Goal: Communication & Community: Answer question/provide support

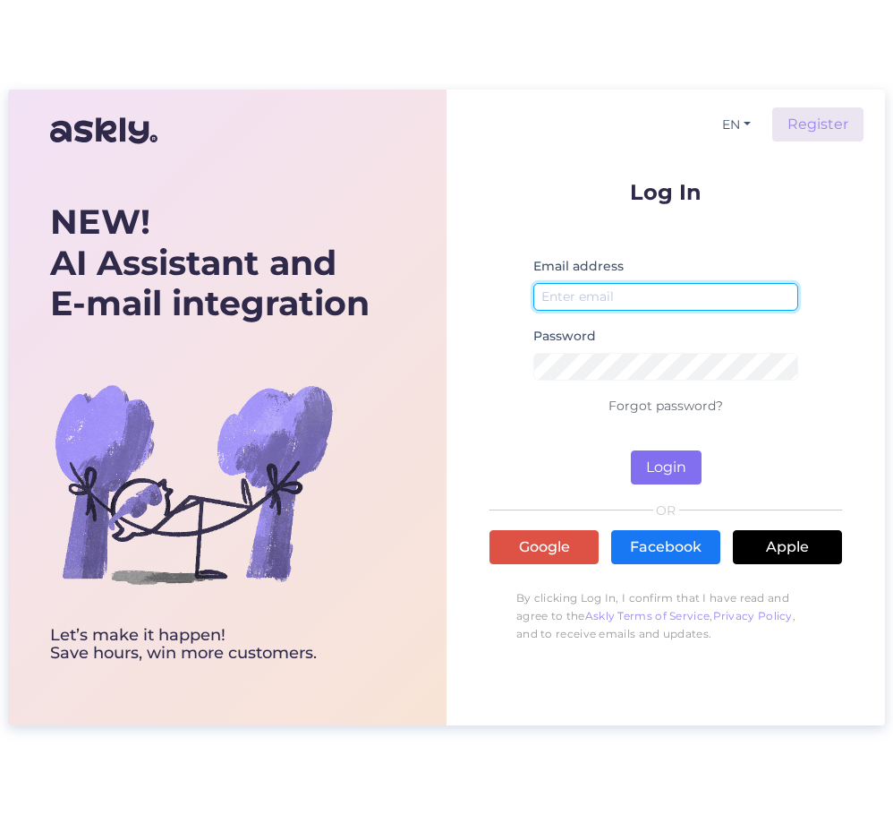
type input "[PERSON_NAME][EMAIL_ADDRESS][DOMAIN_NAME]"
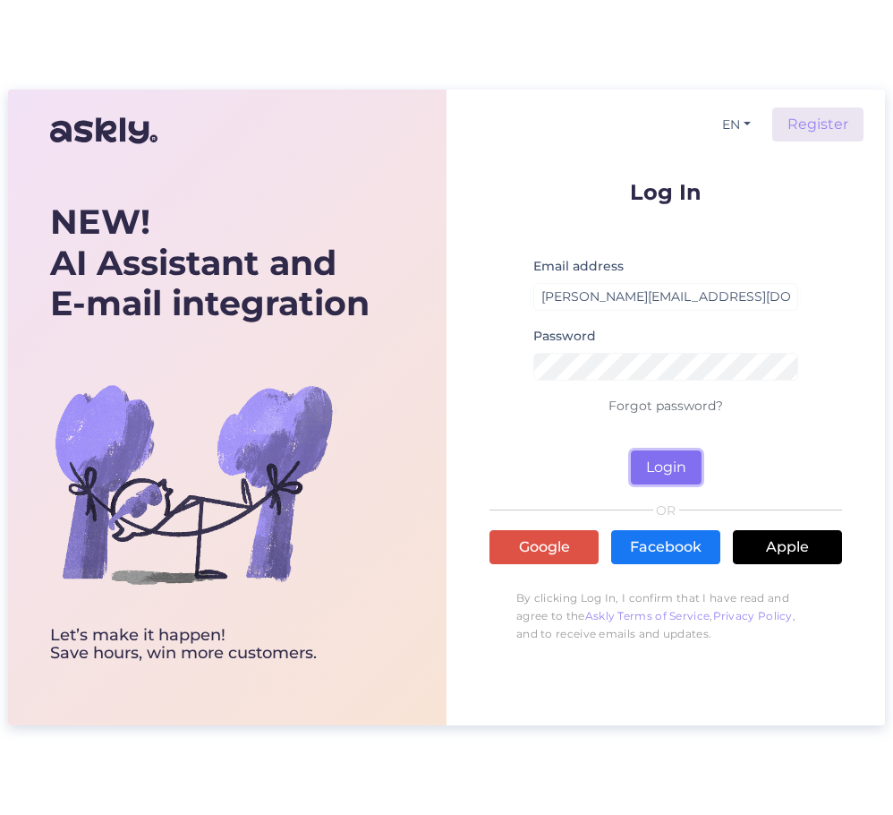
click at [662, 463] on button "Login" at bounding box center [666, 467] width 71 height 34
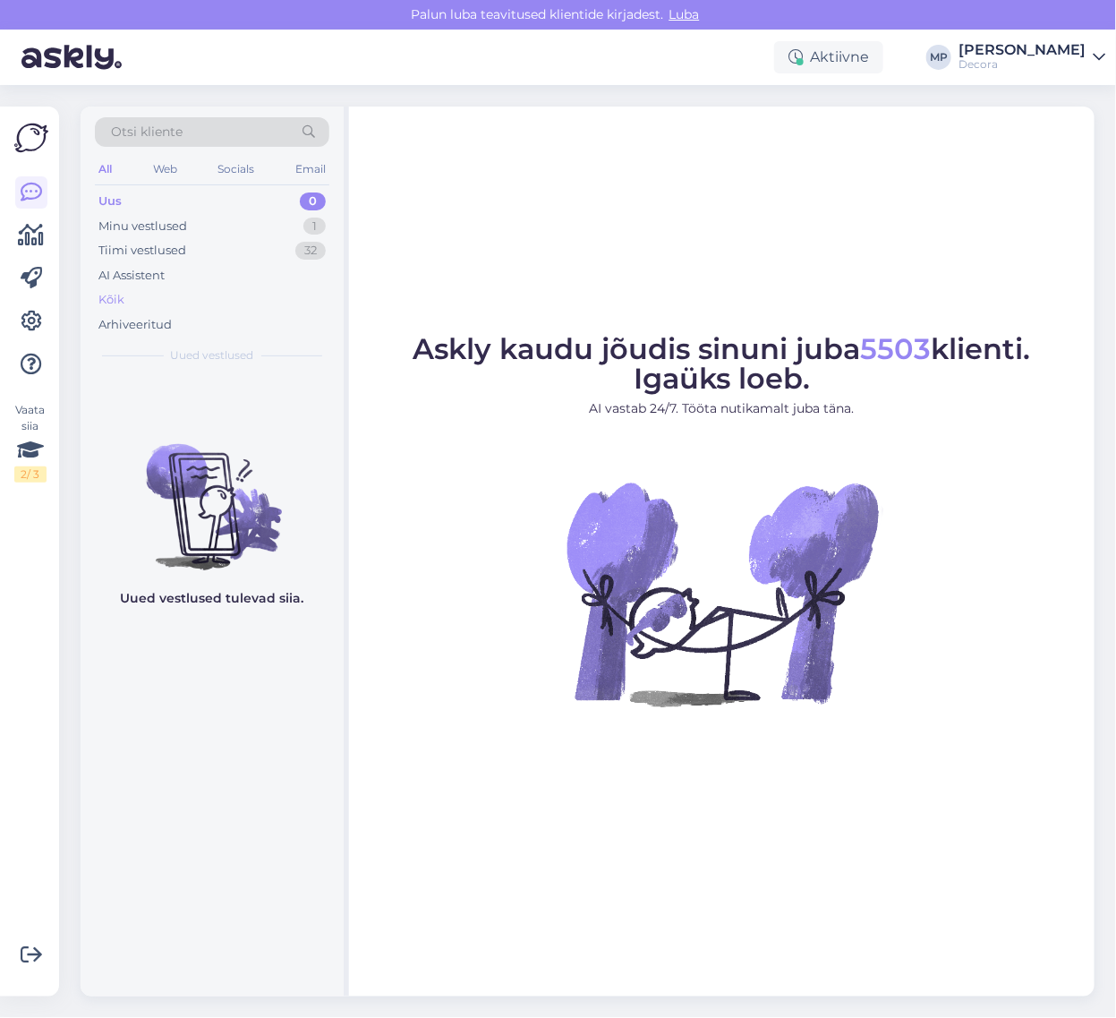
click at [128, 306] on div "Kõik" at bounding box center [212, 299] width 235 height 25
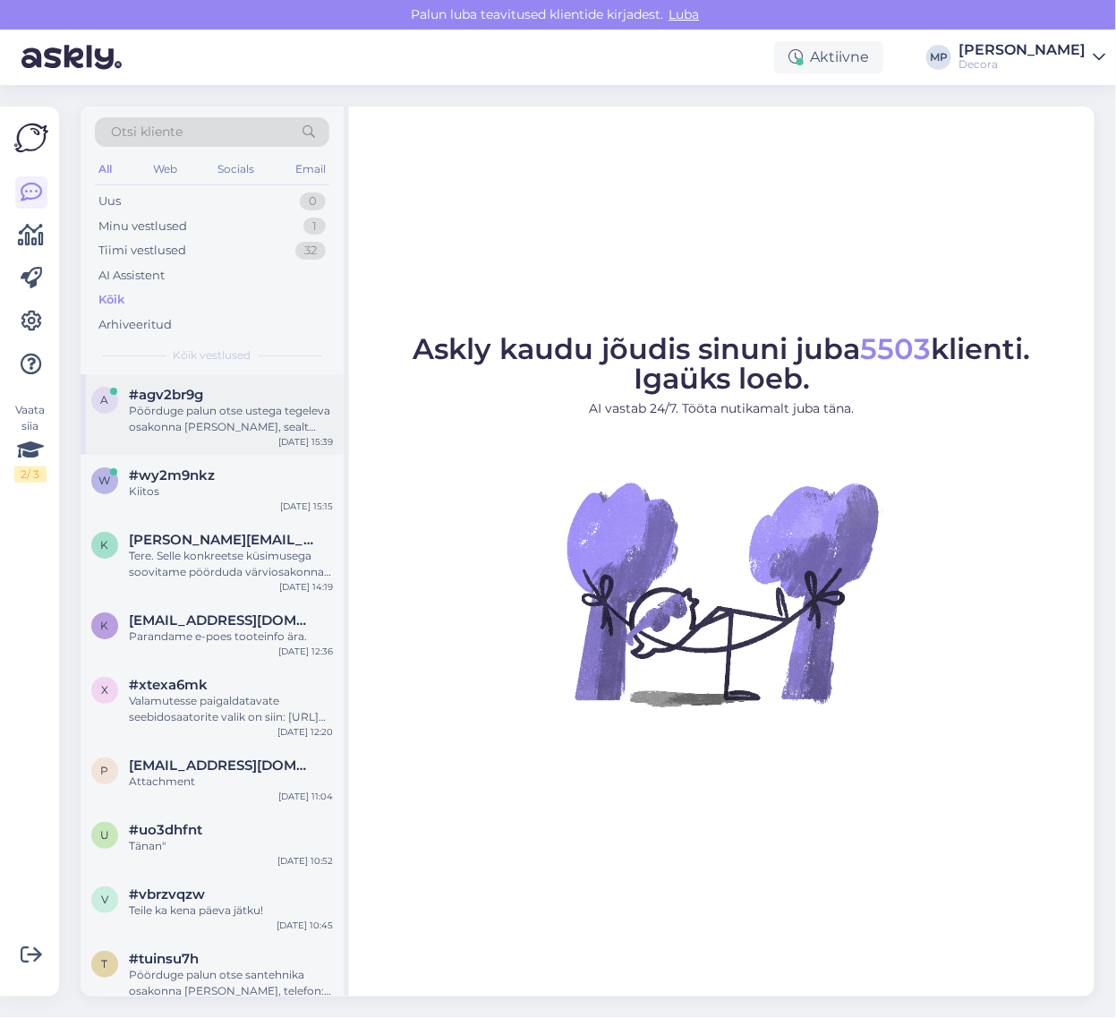
click at [183, 422] on div "Pöörduge palun otse ustega tegeleva osakonna [PERSON_NAME], sealt osatakse soov…" at bounding box center [231, 419] width 204 height 32
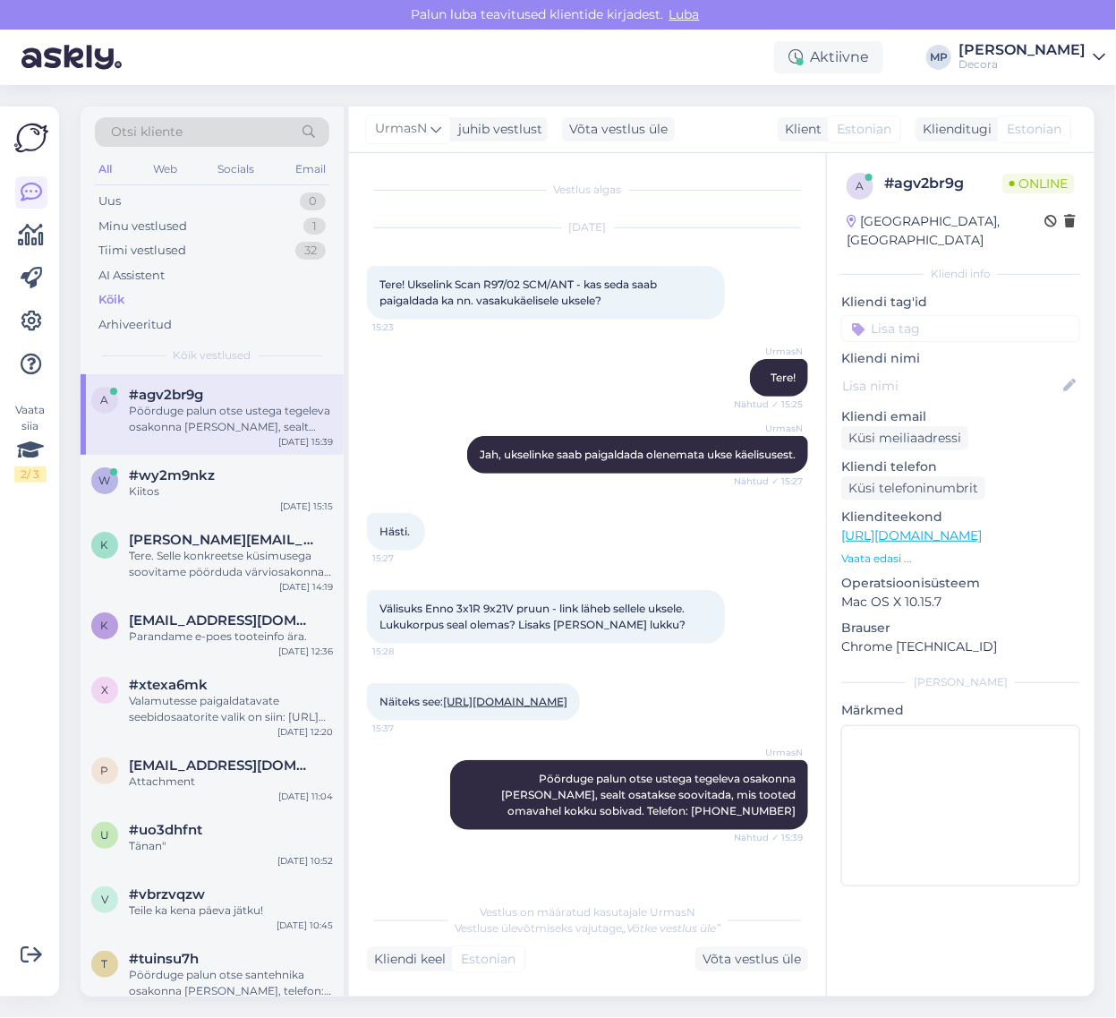
scroll to position [3, 0]
click at [190, 477] on span "#wy2m9nkz" at bounding box center [172, 475] width 86 height 16
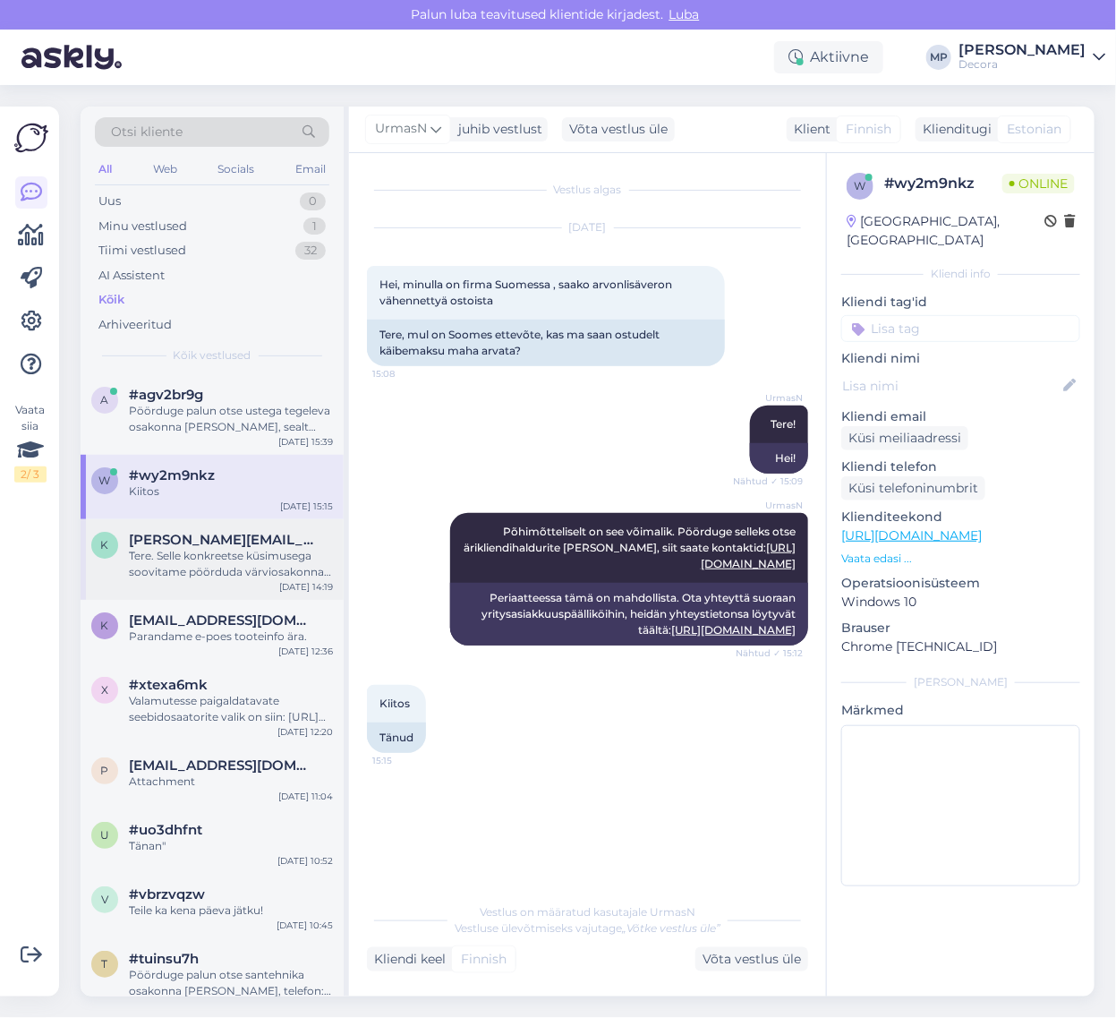
click at [212, 539] on span "[PERSON_NAME][EMAIL_ADDRESS][DOMAIN_NAME]" at bounding box center [222, 540] width 186 height 16
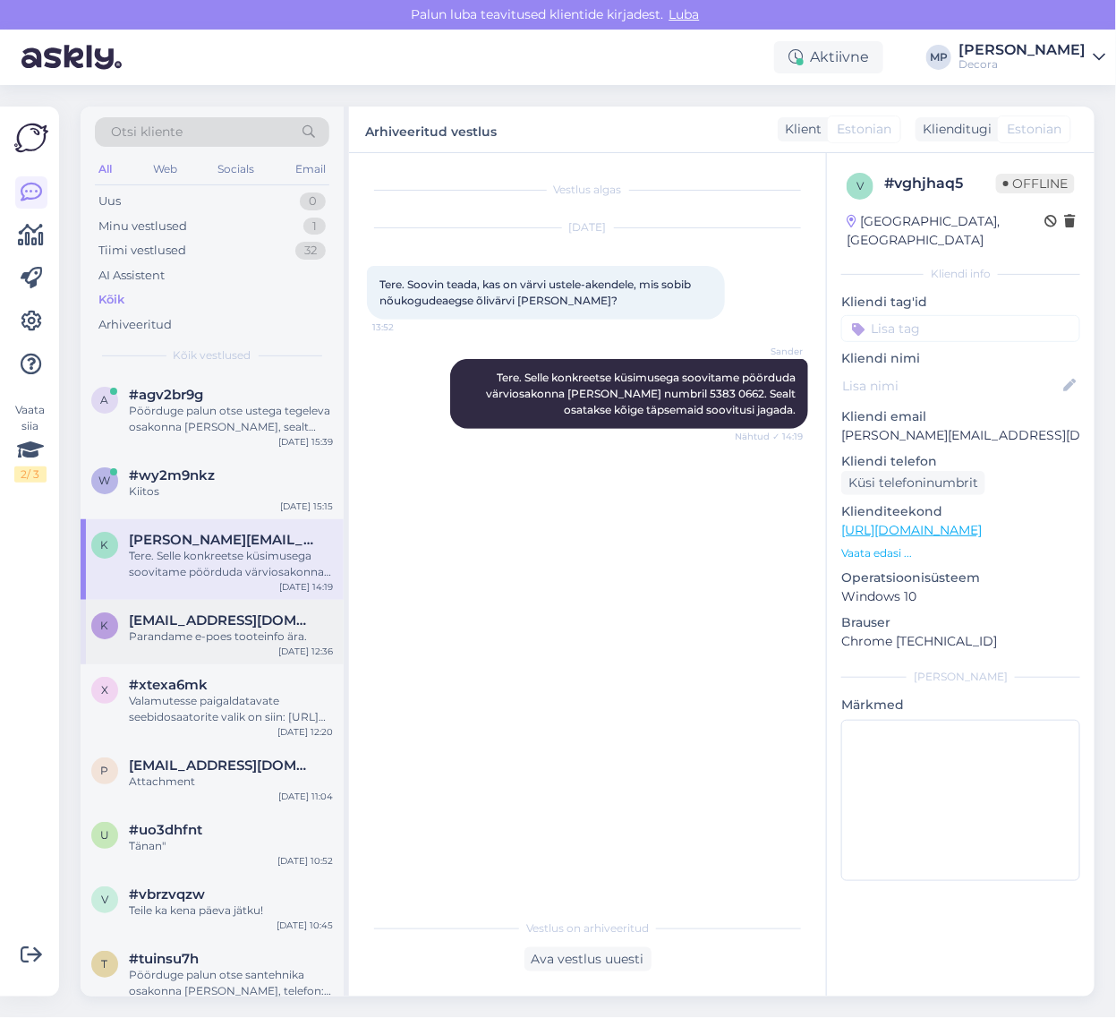
click at [189, 627] on span "[EMAIL_ADDRESS][DOMAIN_NAME]" at bounding box center [222, 620] width 186 height 16
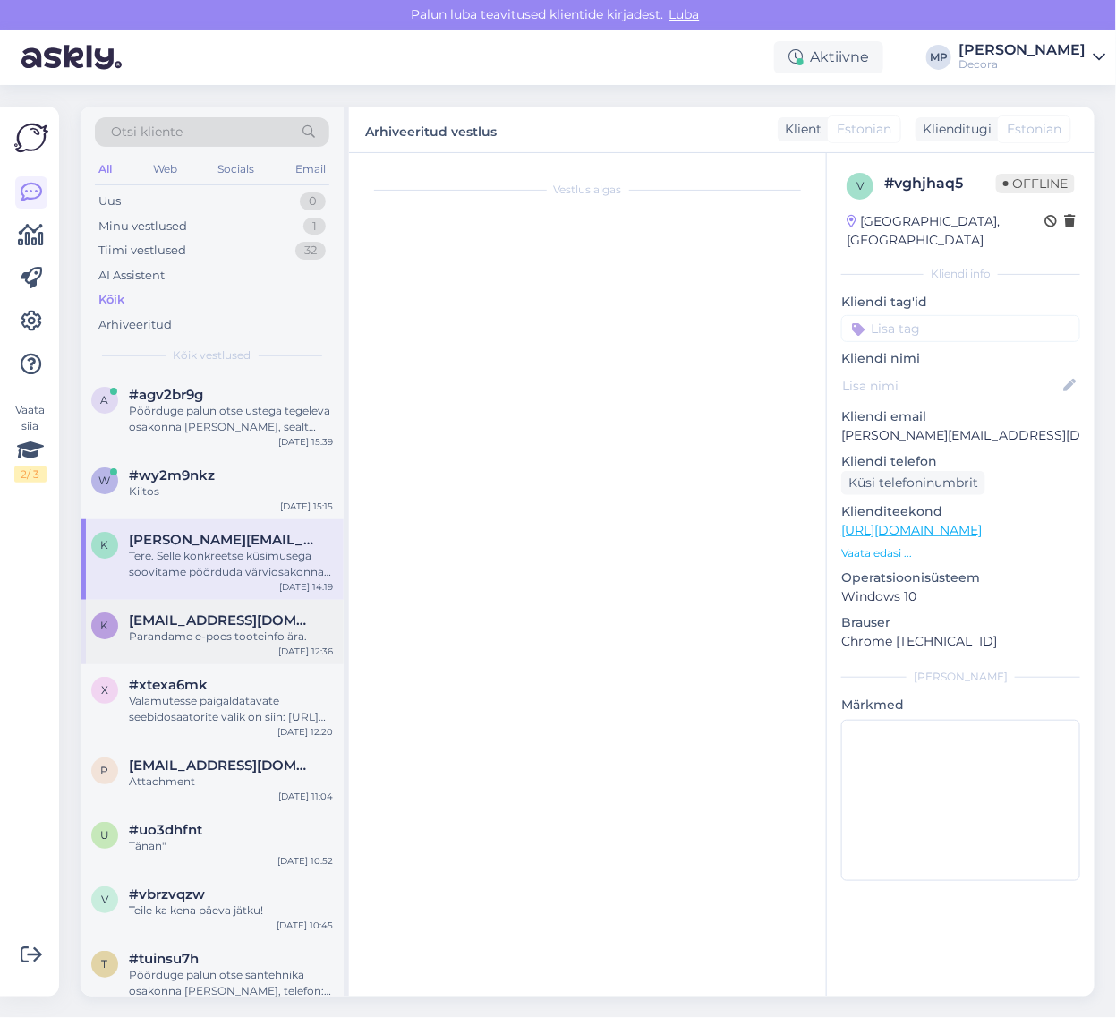
scroll to position [246, 0]
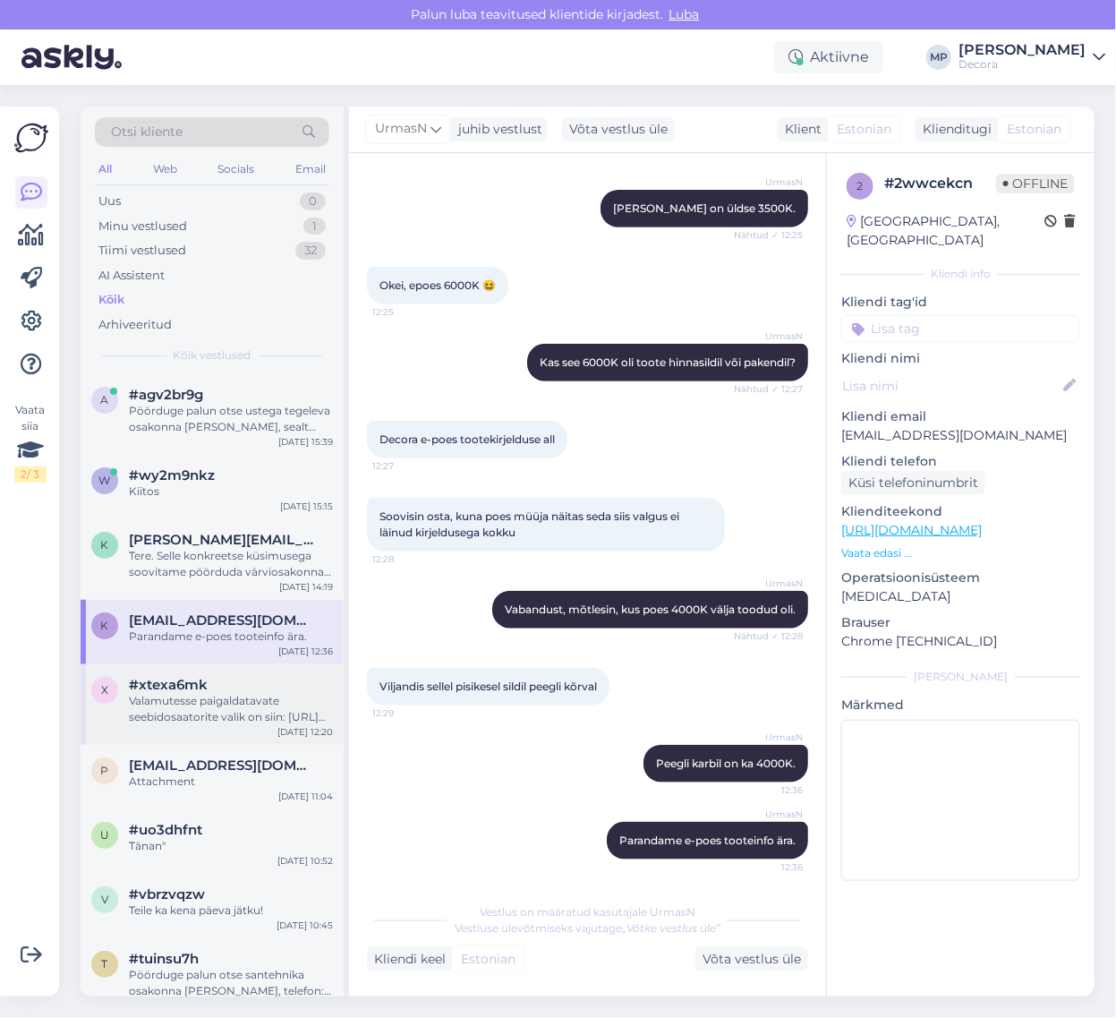
click at [224, 704] on div "Valamutesse paigaldatavate seebidosaatorite valik on siin: [URL][DOMAIN_NAME]" at bounding box center [231, 709] width 204 height 32
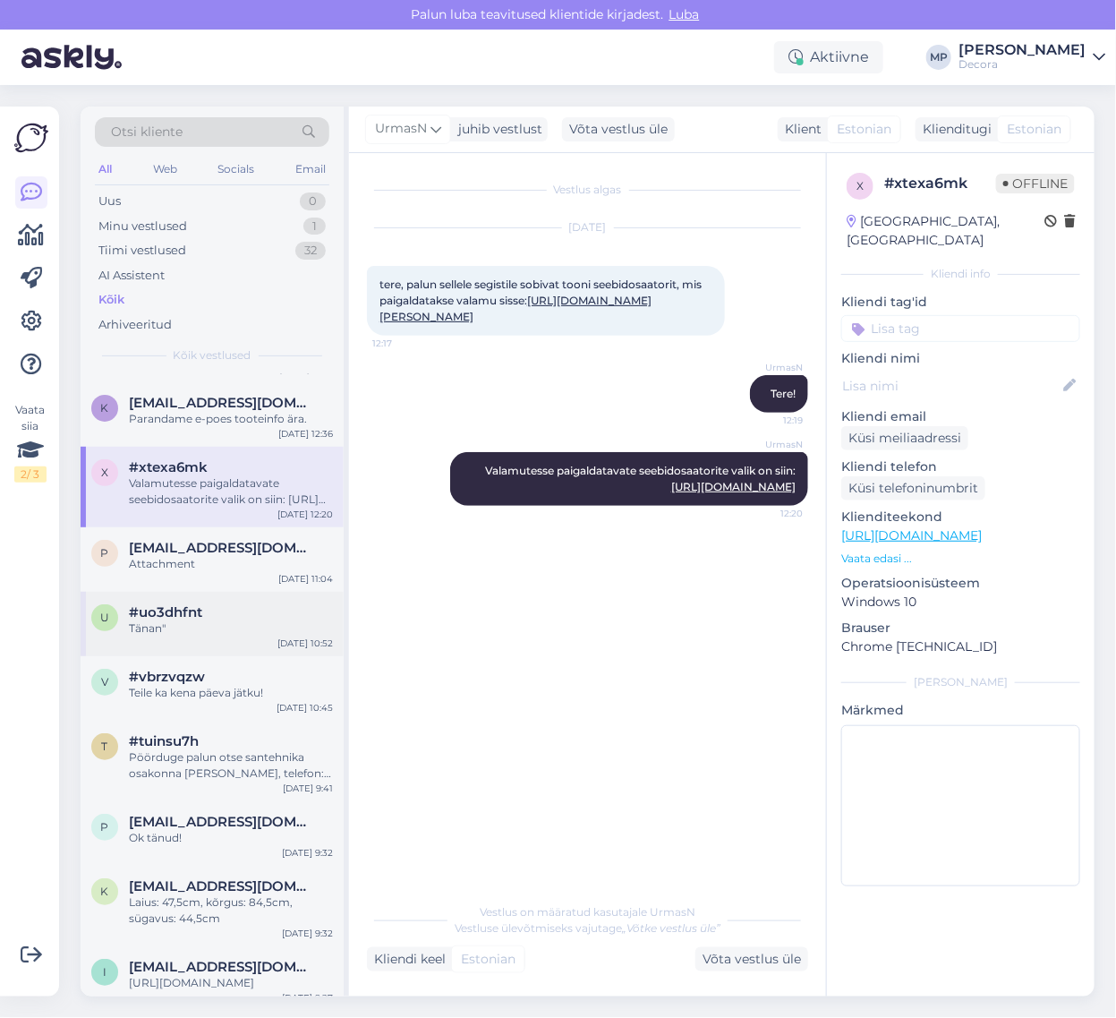
scroll to position [224, 0]
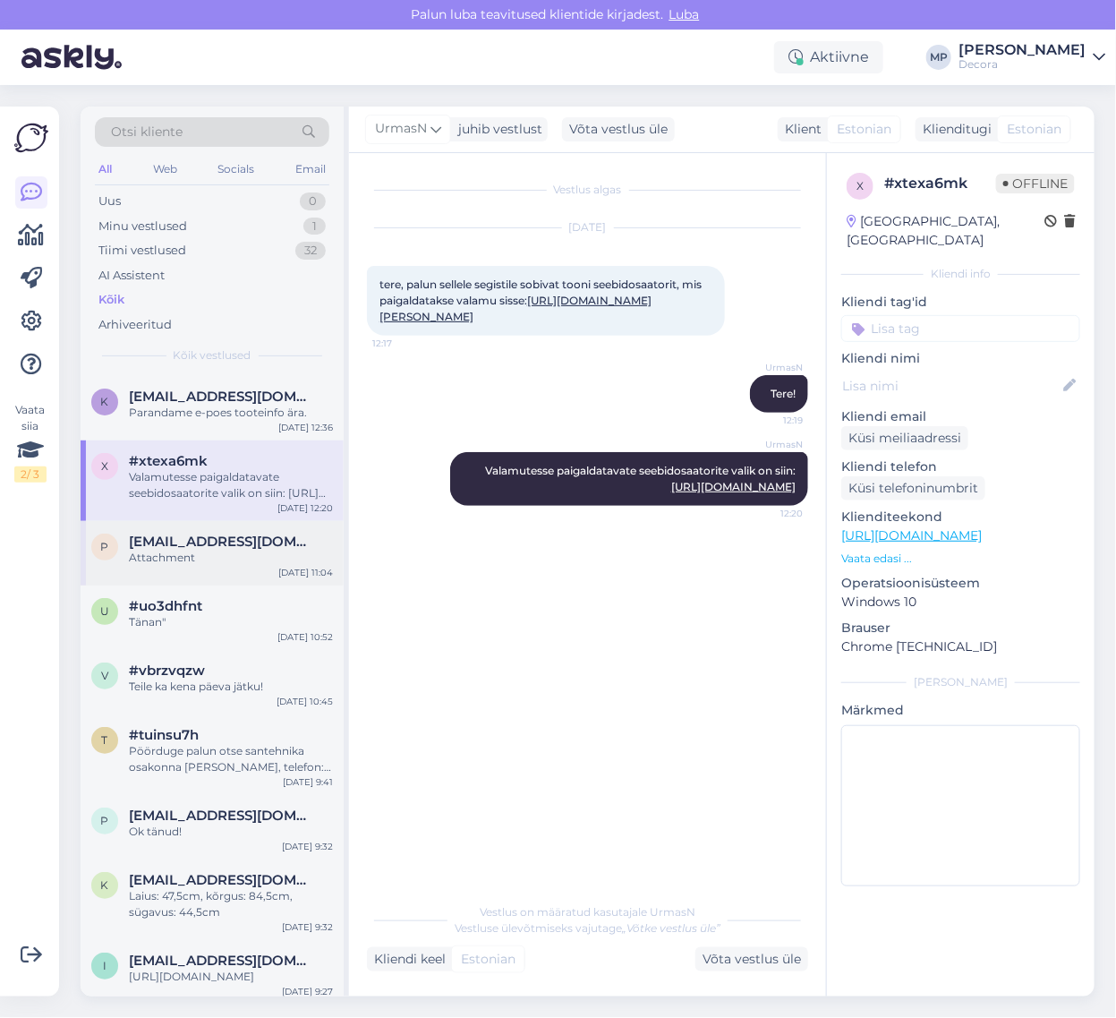
click at [185, 560] on div "Attachment" at bounding box center [231, 558] width 204 height 16
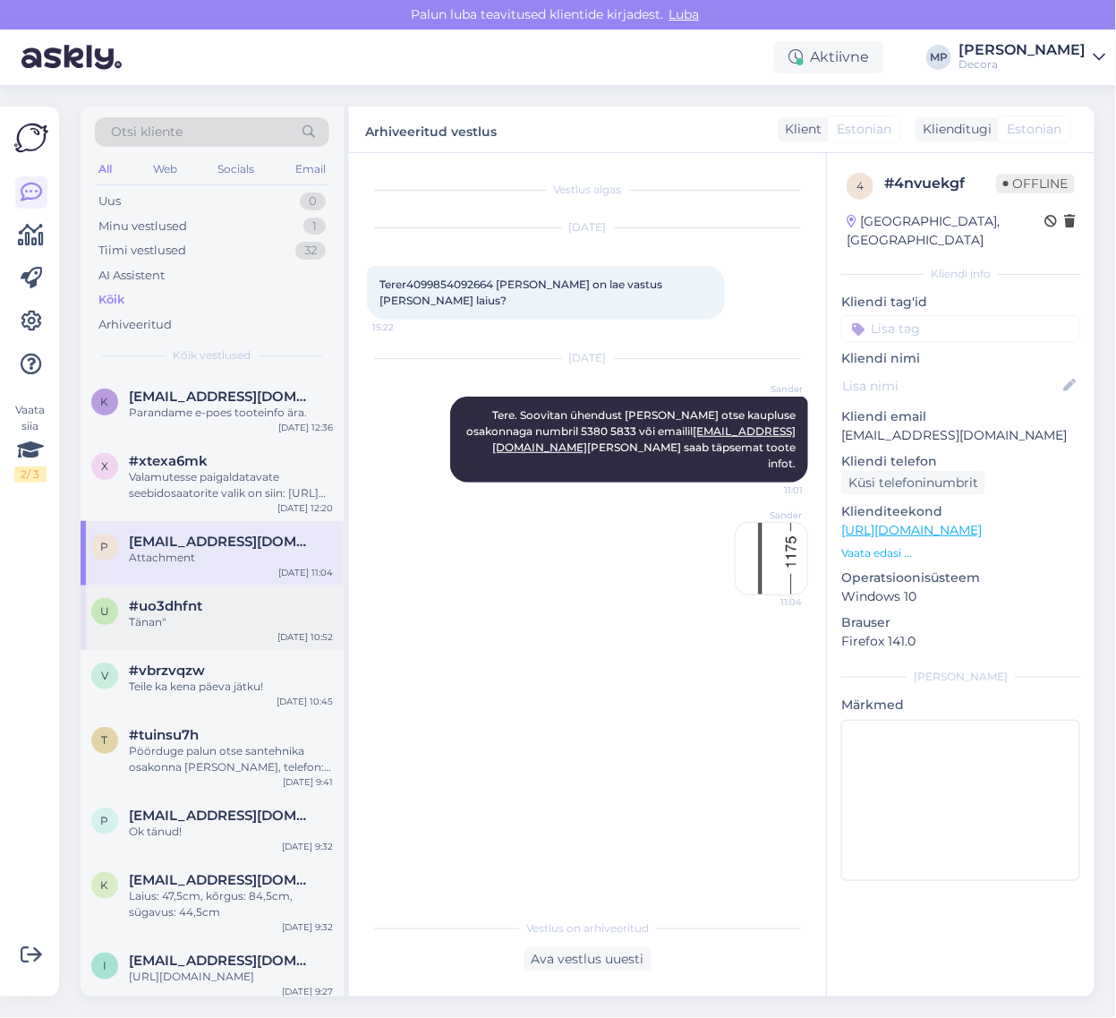
click at [186, 610] on span "#uo3dhfnt" at bounding box center [165, 606] width 73 height 16
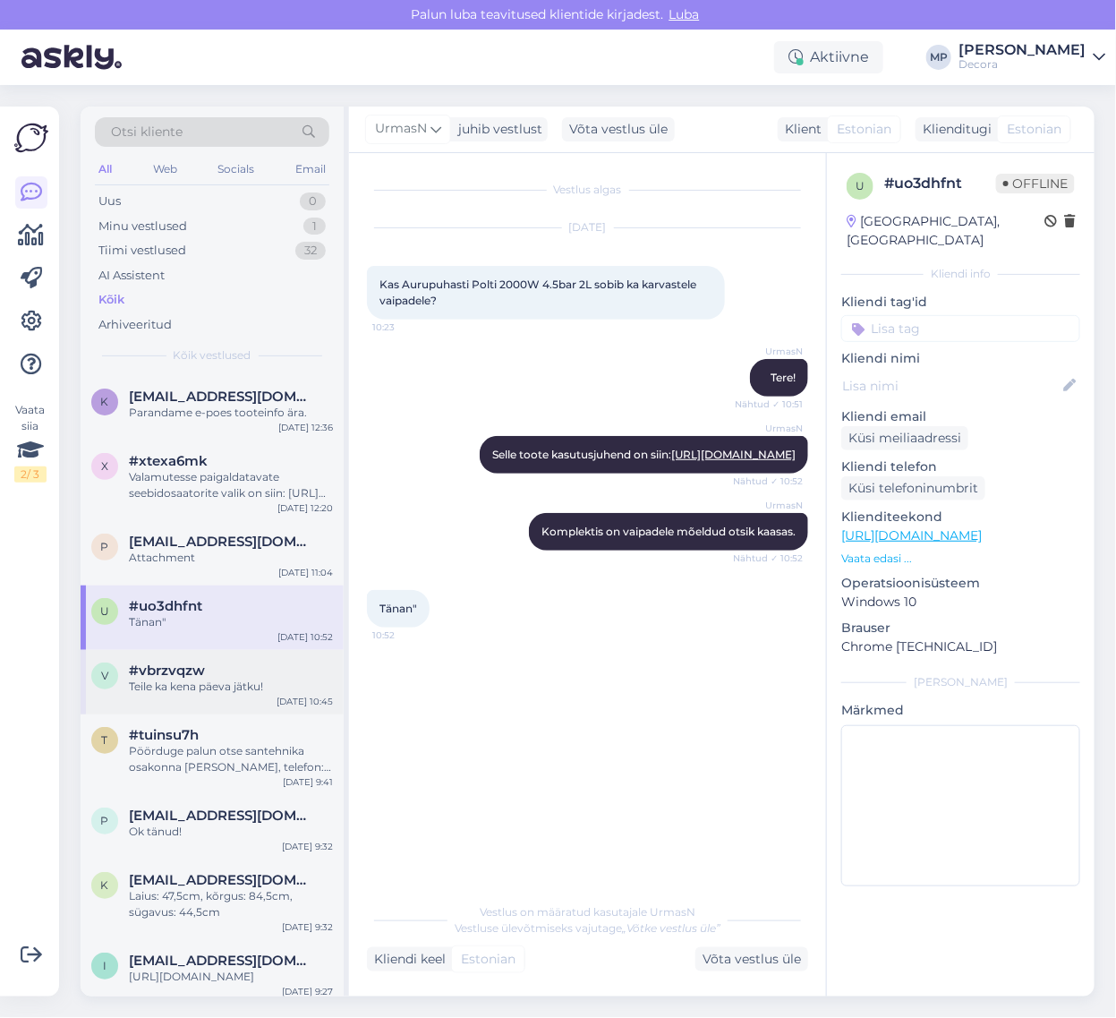
click at [201, 663] on span "#vbrzvqzw" at bounding box center [167, 670] width 76 height 16
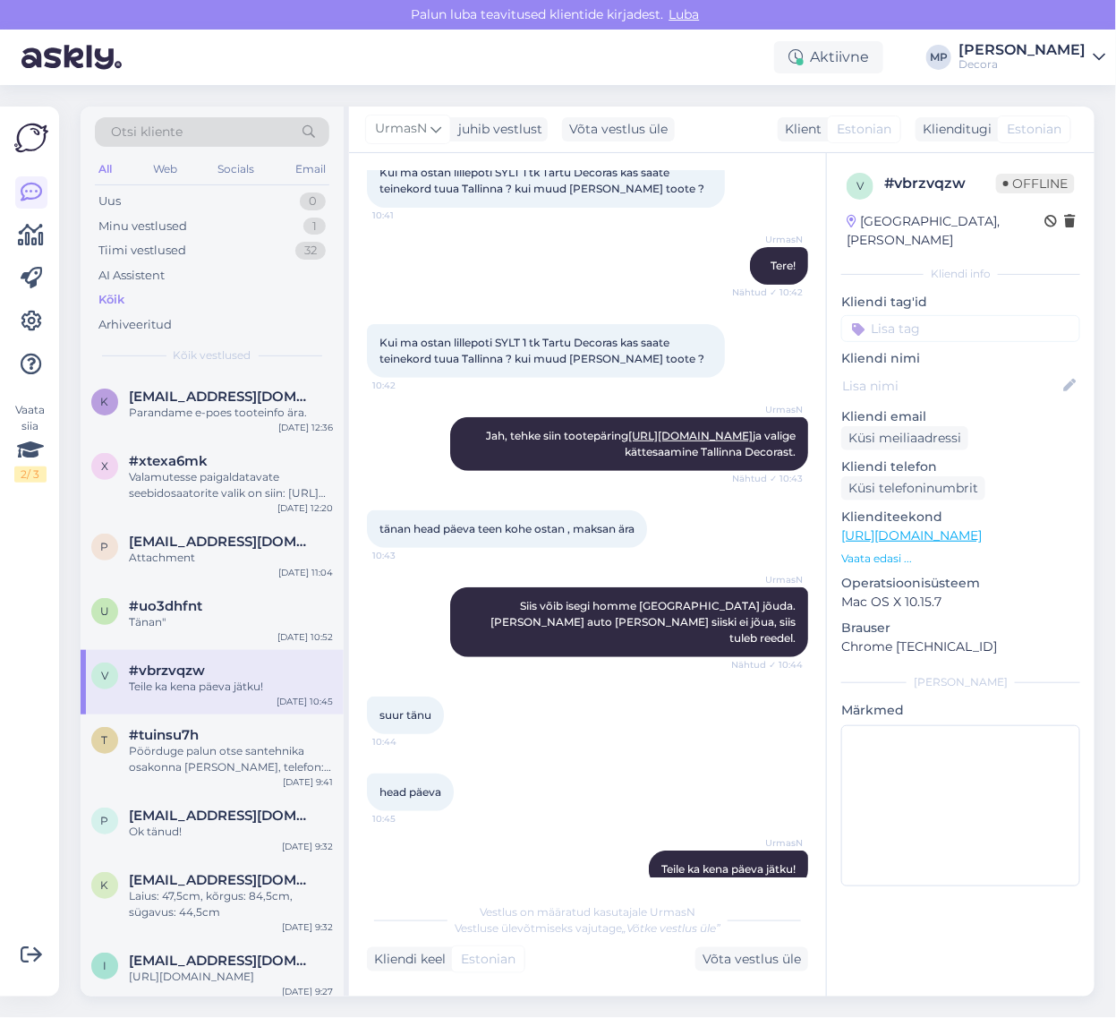
scroll to position [141, 0]
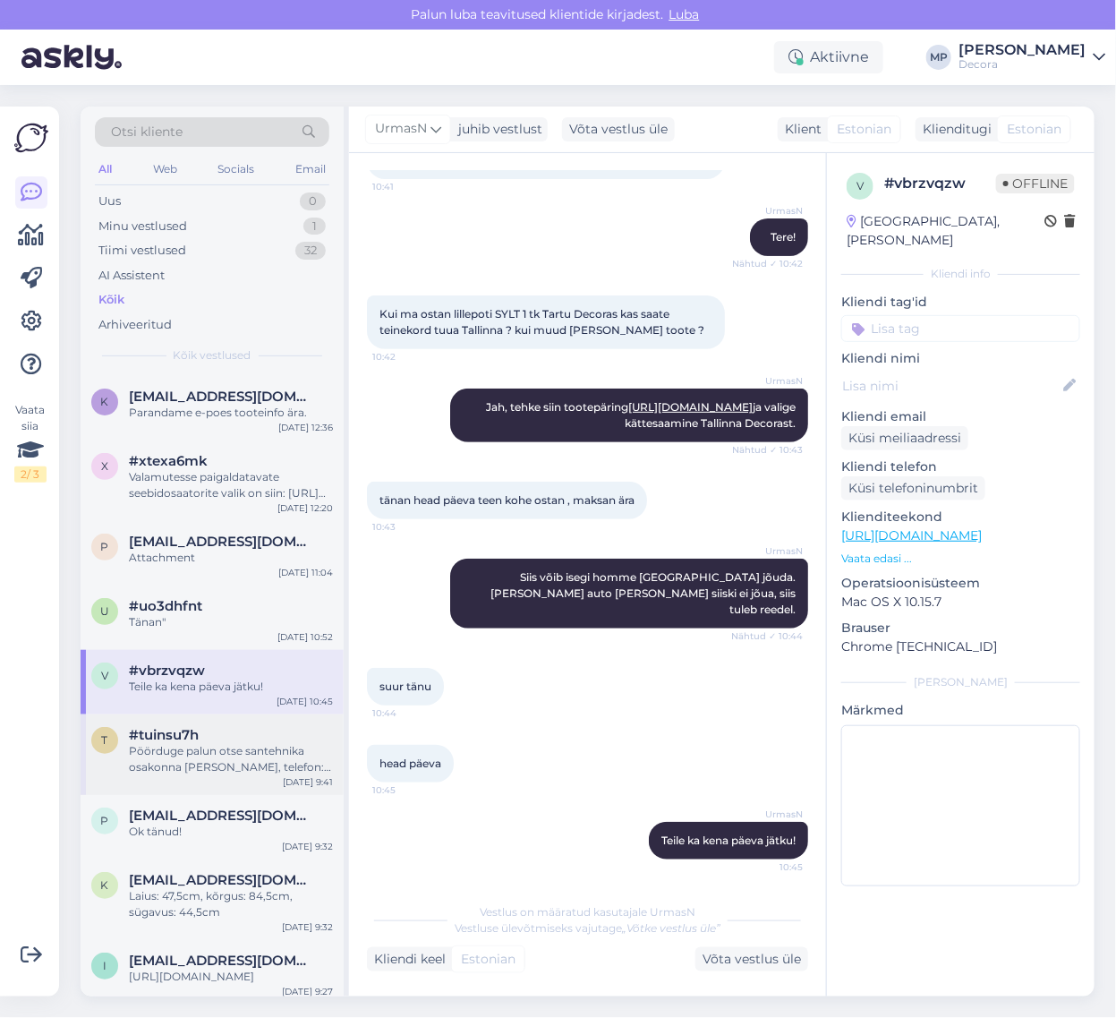
click at [175, 759] on div "Pöörduge palun otse santehnika osakonna [PERSON_NAME], telefon: [PHONE_NUMBER]" at bounding box center [231, 759] width 204 height 32
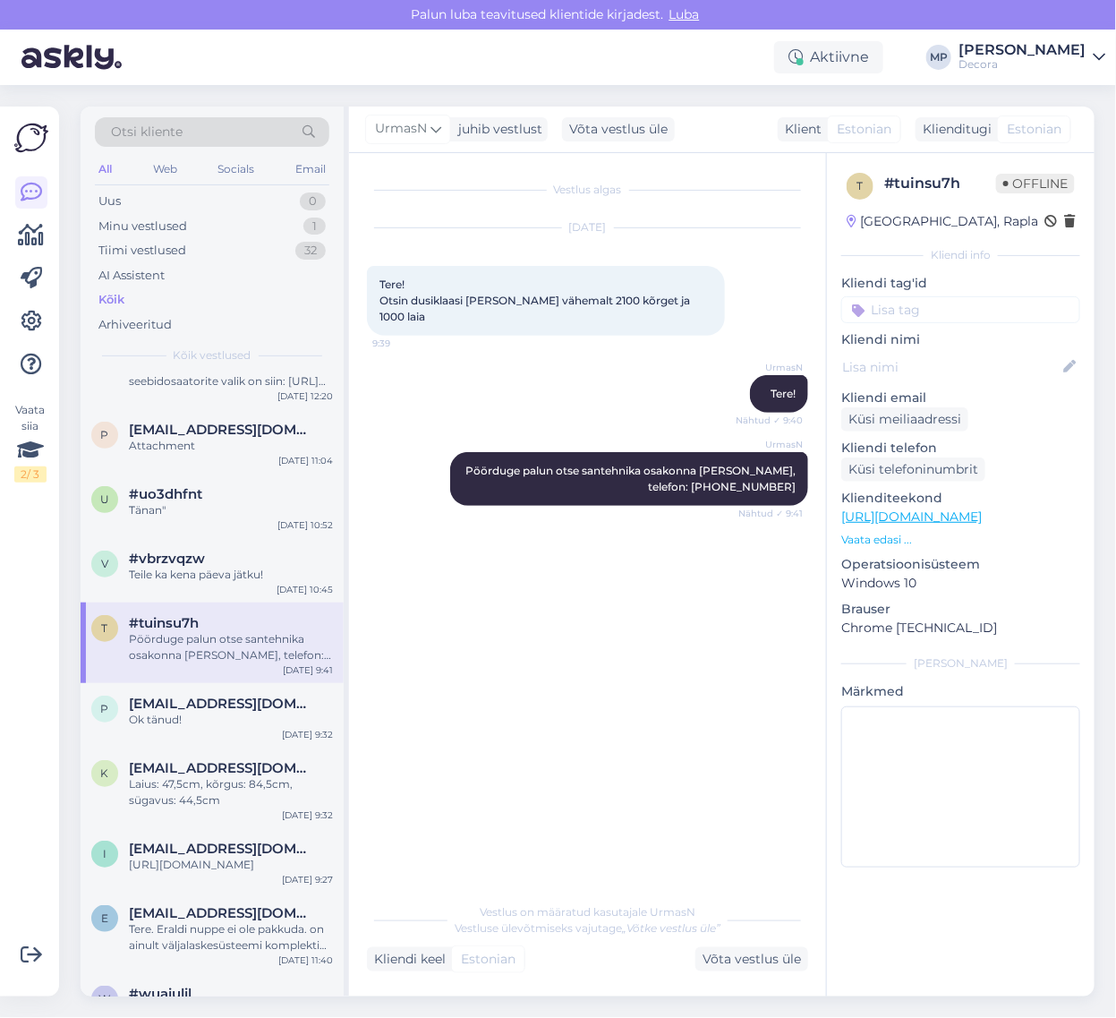
scroll to position [448, 0]
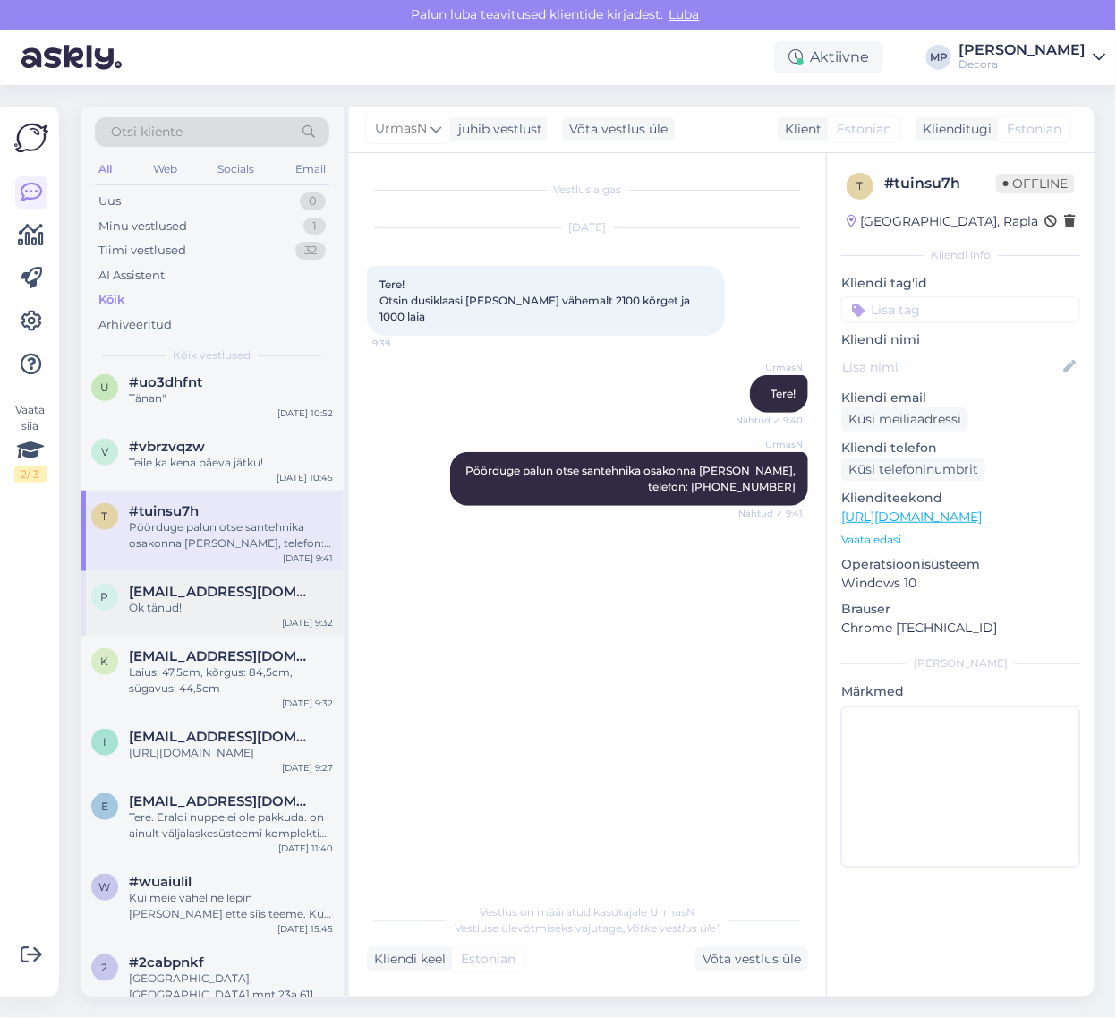
click at [206, 591] on span "[EMAIL_ADDRESS][DOMAIN_NAME]" at bounding box center [222, 592] width 186 height 16
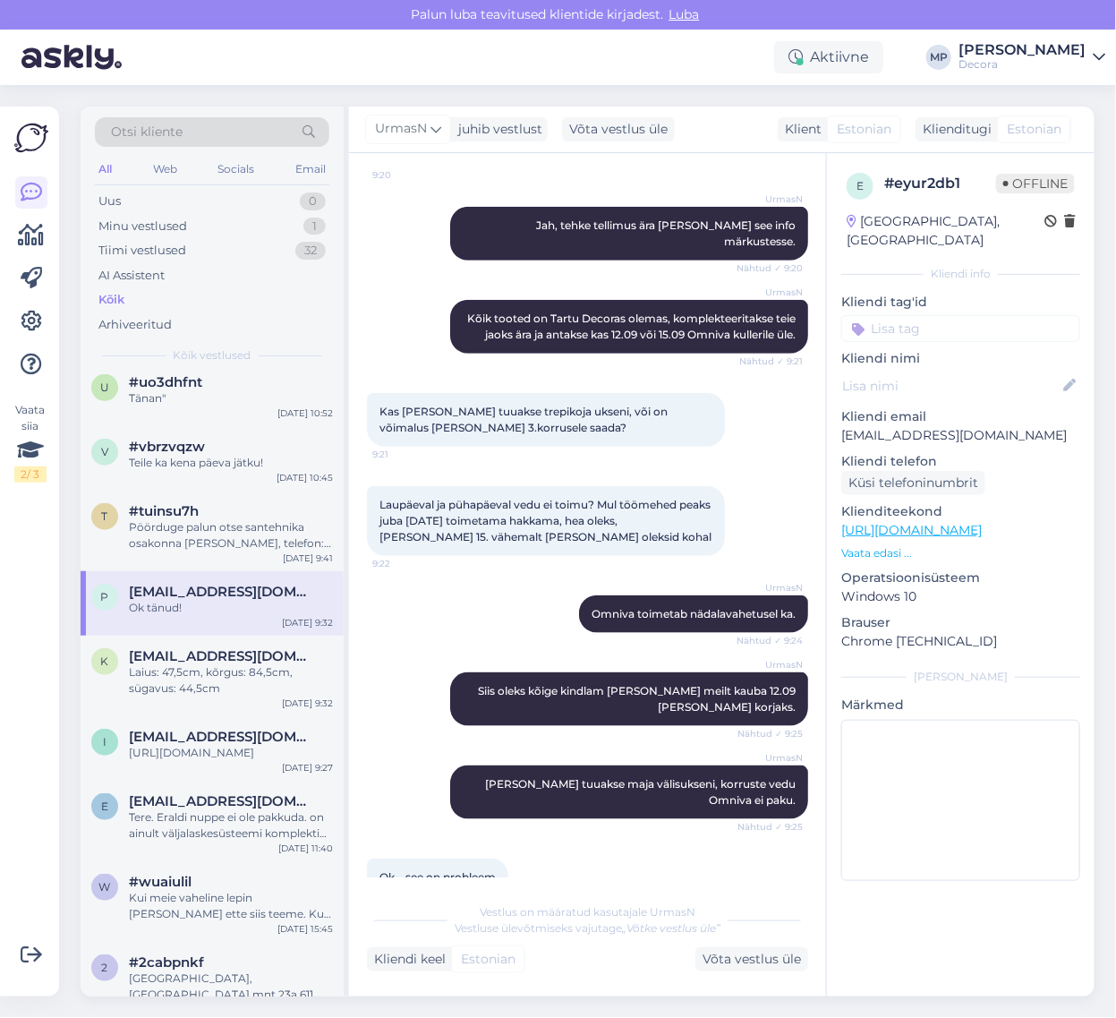
scroll to position [221, 0]
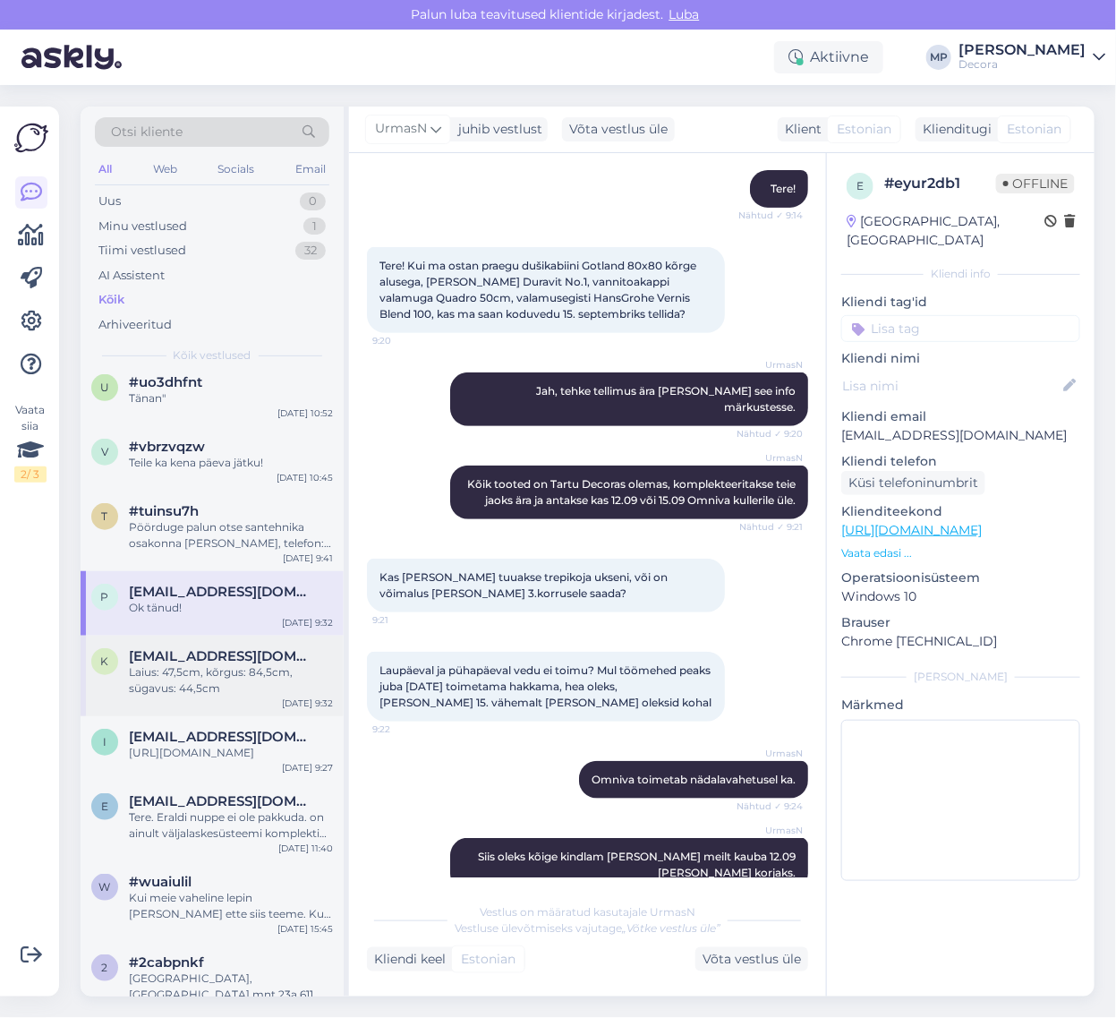
click at [171, 658] on span "[EMAIL_ADDRESS][DOMAIN_NAME]" at bounding box center [222, 656] width 186 height 16
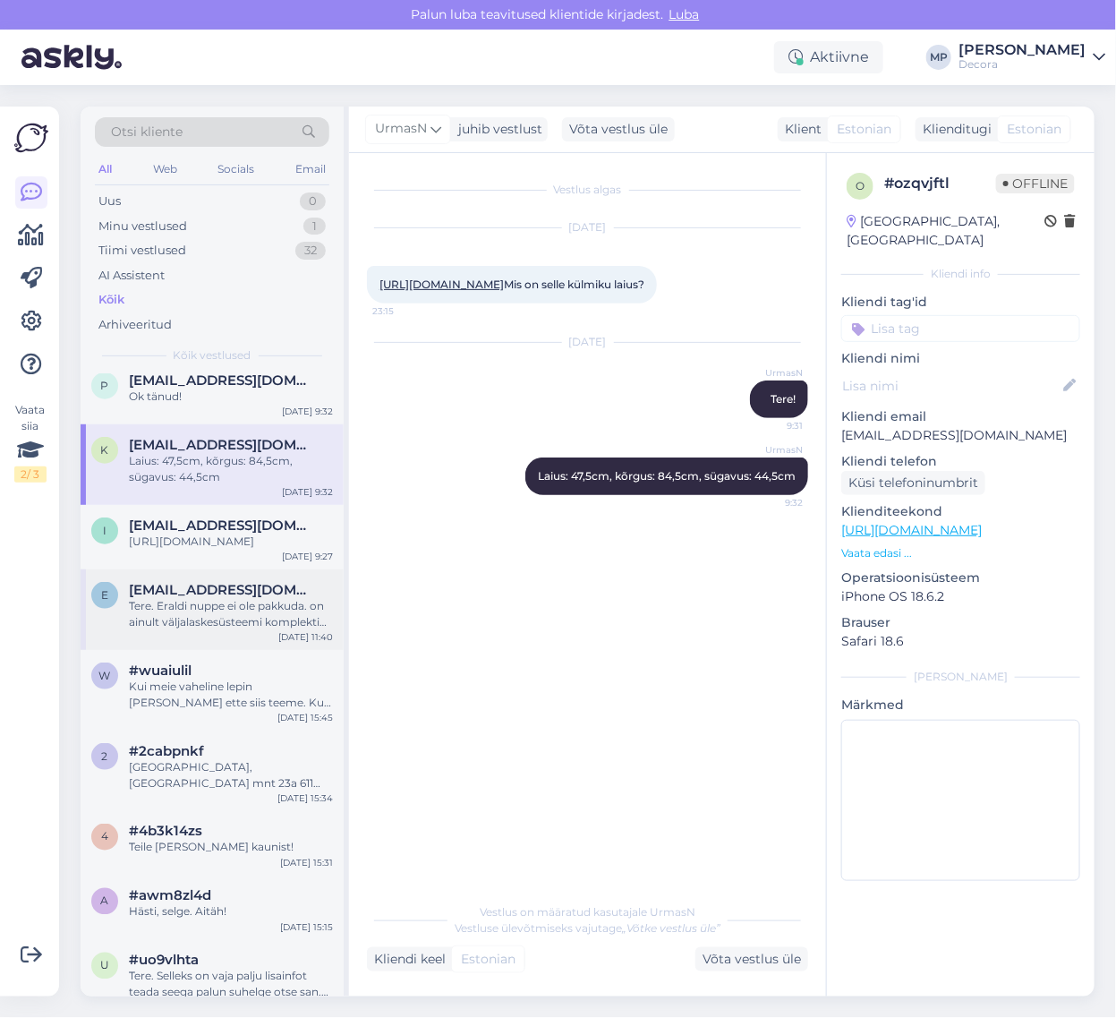
scroll to position [671, 0]
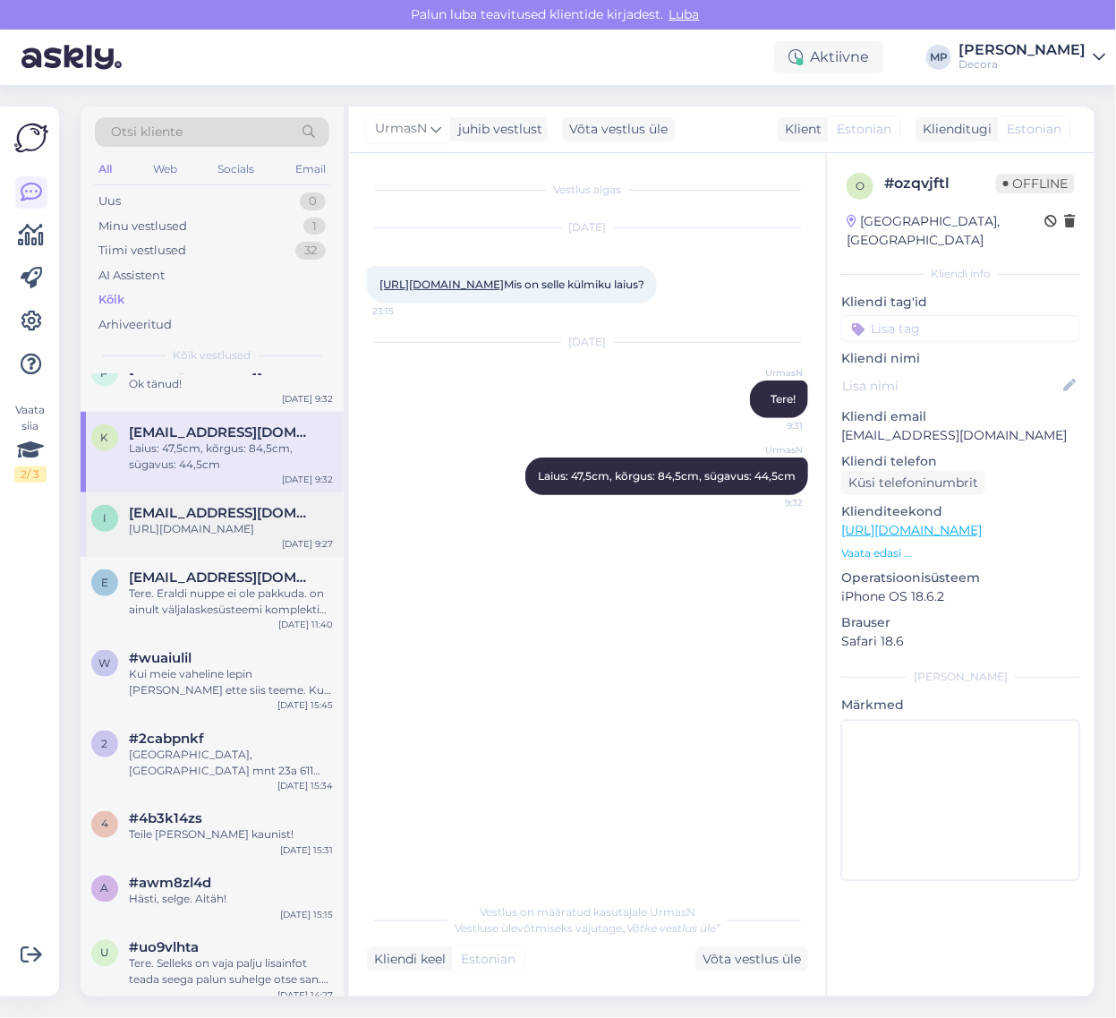
click at [206, 537] on div "[URL][DOMAIN_NAME]" at bounding box center [231, 529] width 204 height 16
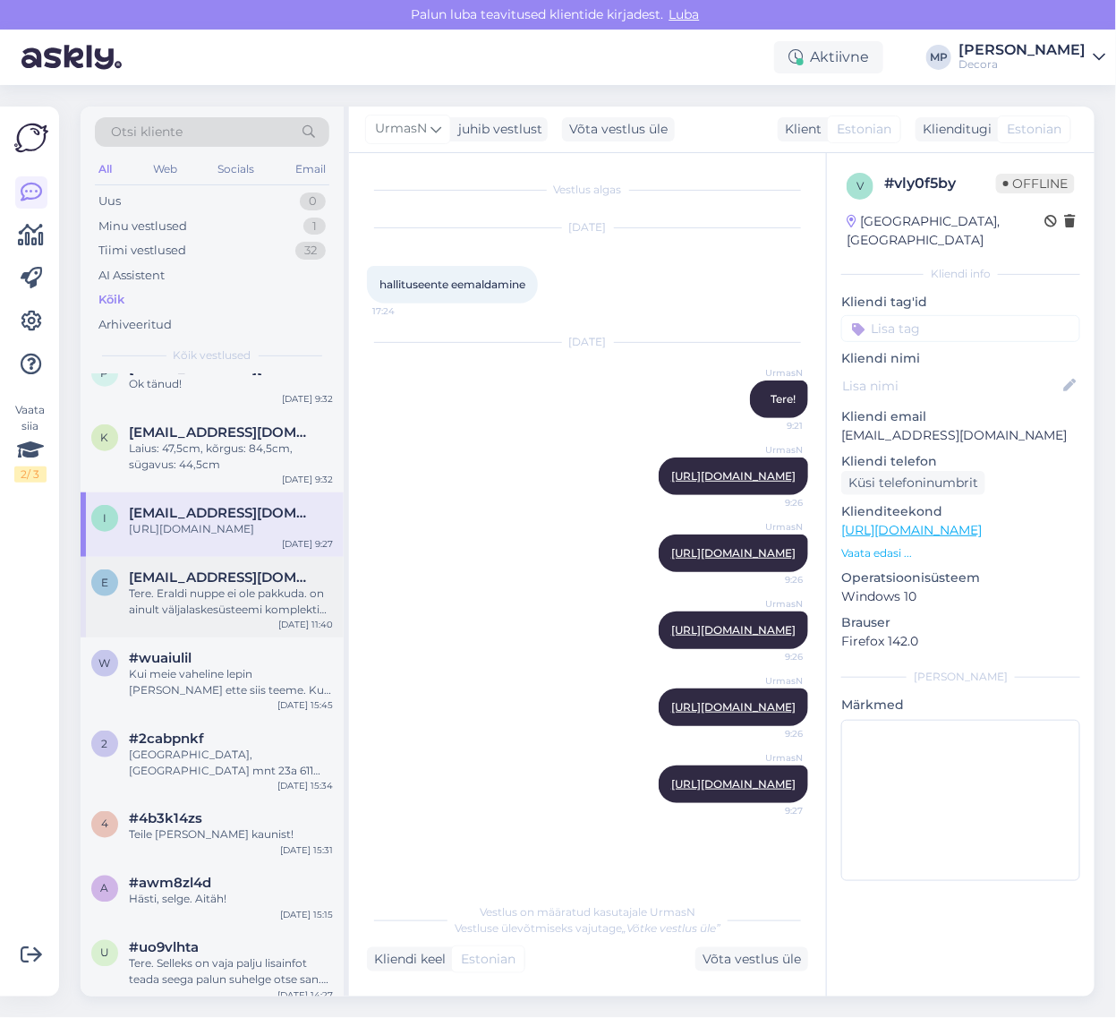
click at [192, 618] on div "Tere. Eraldi nuppe ei ole pakkuda. on ainult väljalaskesüsteemi komplektid. Nup…" at bounding box center [231, 601] width 204 height 32
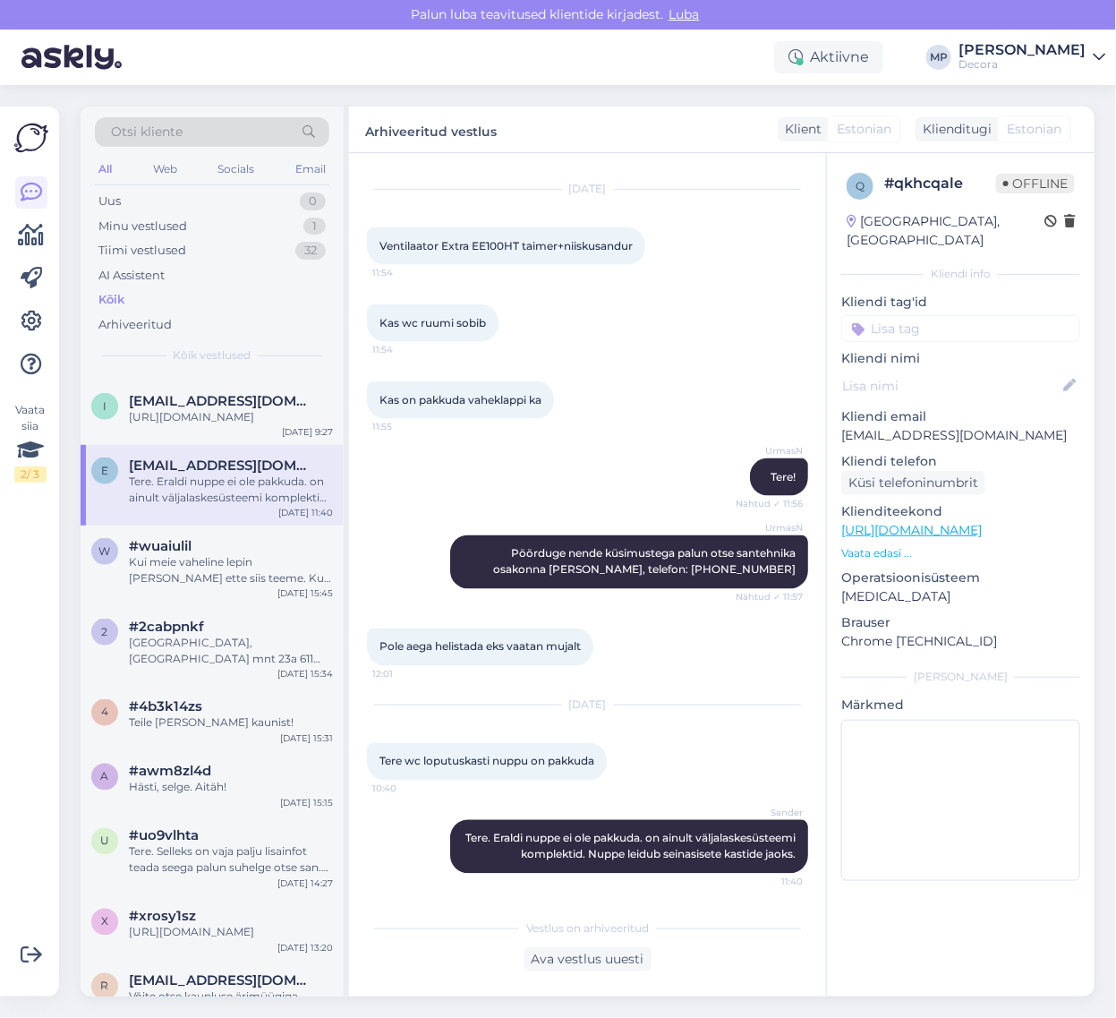
scroll to position [895, 0]
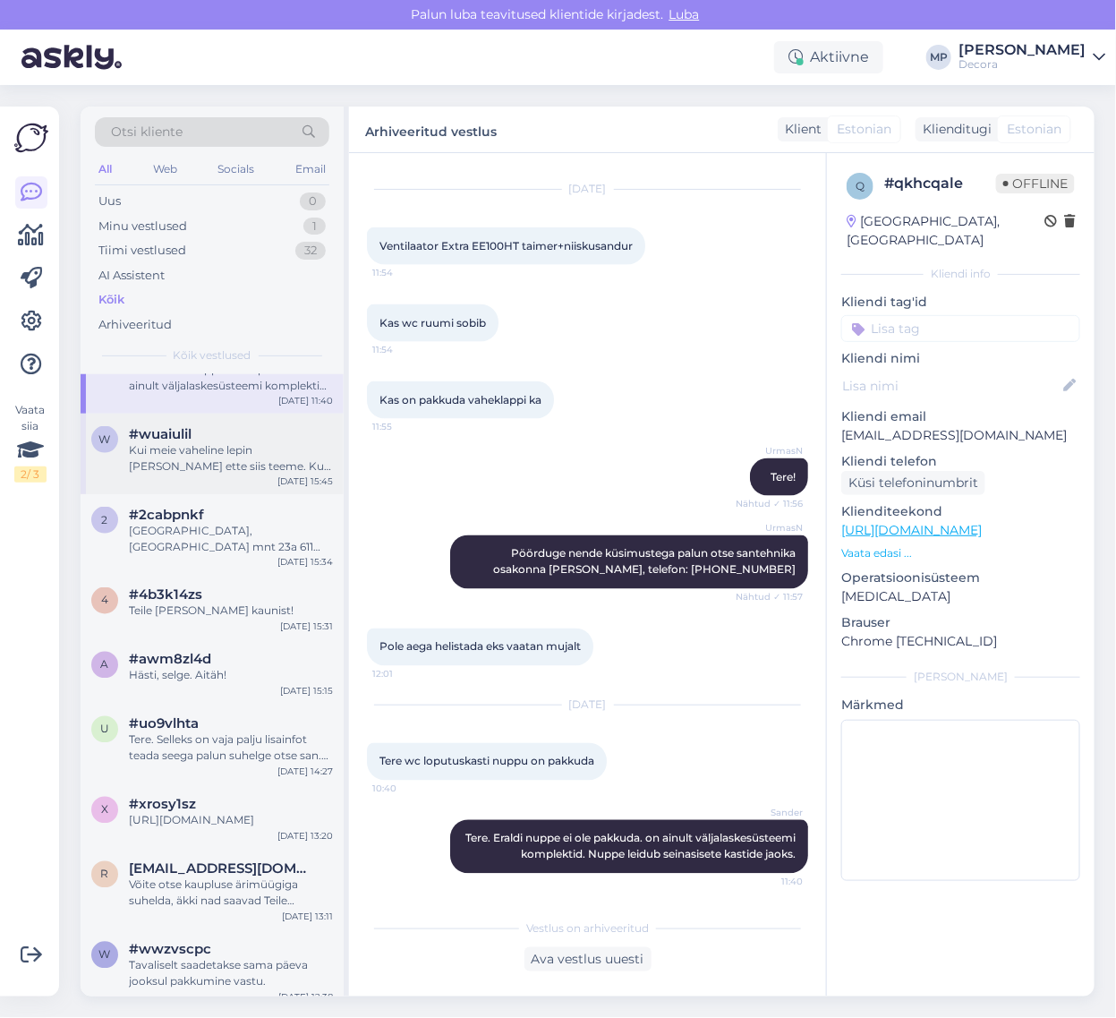
click at [202, 474] on div "Kui meie vaheline lepin [PERSON_NAME] ette siis teeme. Kui meie vahel lepingut …" at bounding box center [231, 458] width 204 height 32
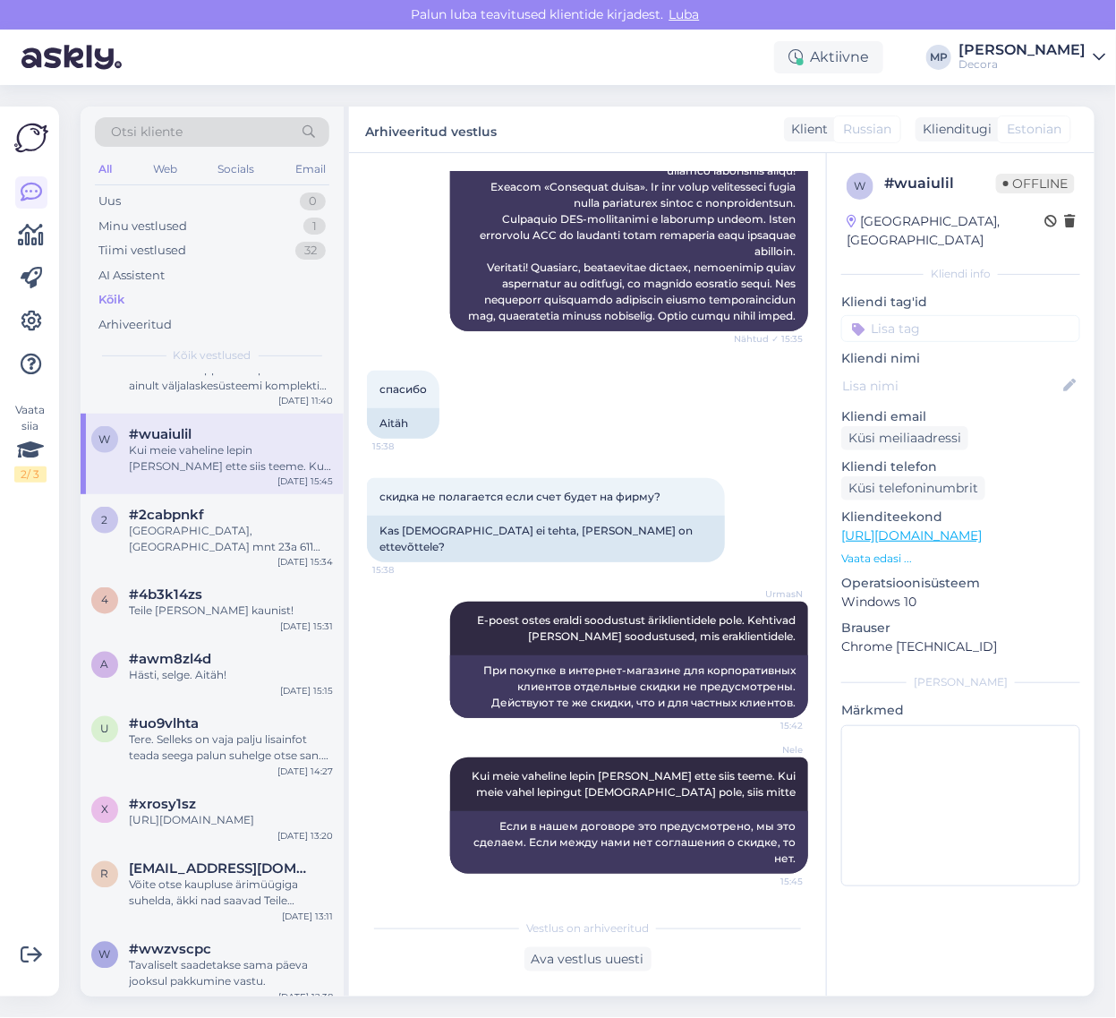
scroll to position [1338, 0]
click at [222, 575] on div "2 #2cabpnkf [GEOGRAPHIC_DATA], [GEOGRAPHIC_DATA] mnt 23a 611 [GEOGRAPHIC_DATA],…" at bounding box center [212, 534] width 263 height 81
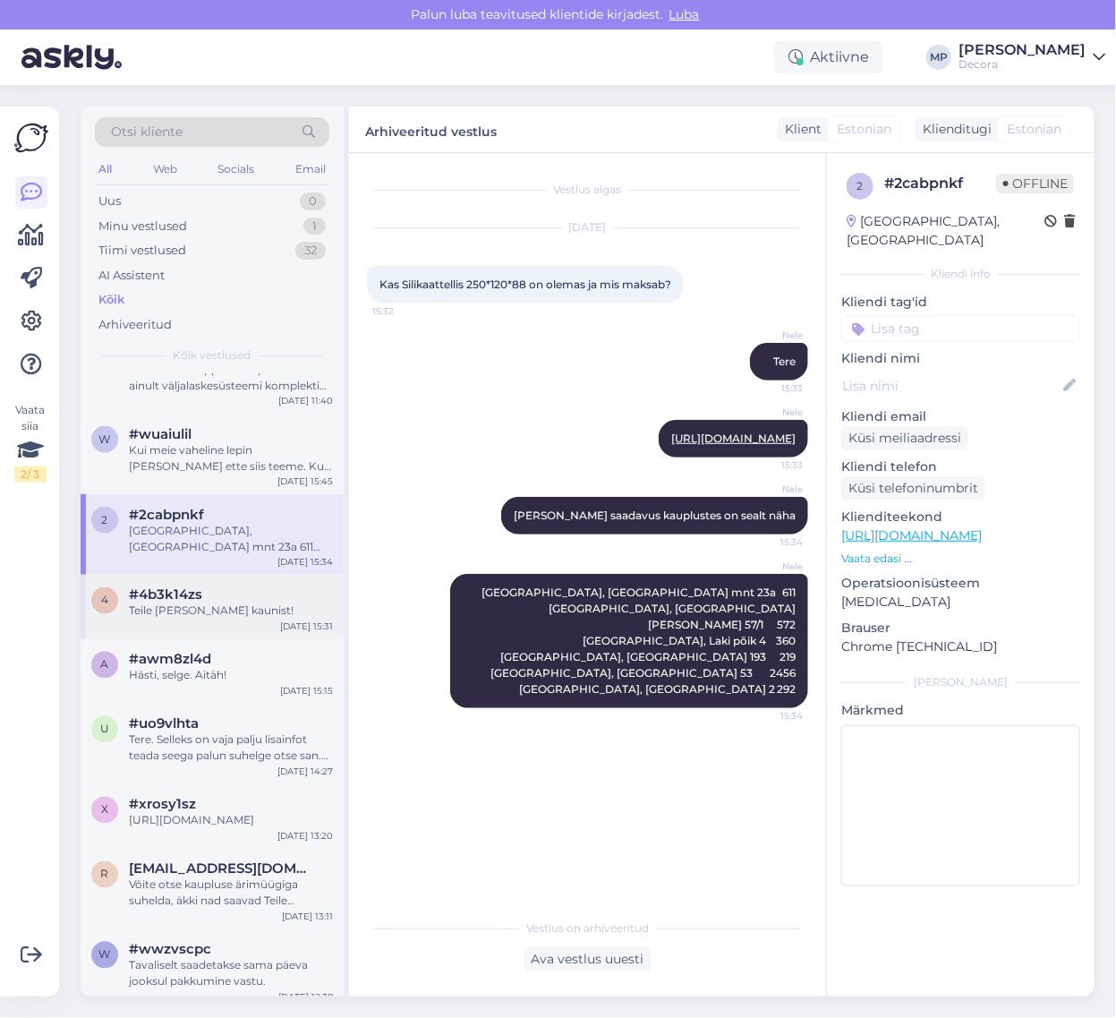
click at [257, 619] on div "Teile [PERSON_NAME] kaunist!" at bounding box center [231, 611] width 204 height 16
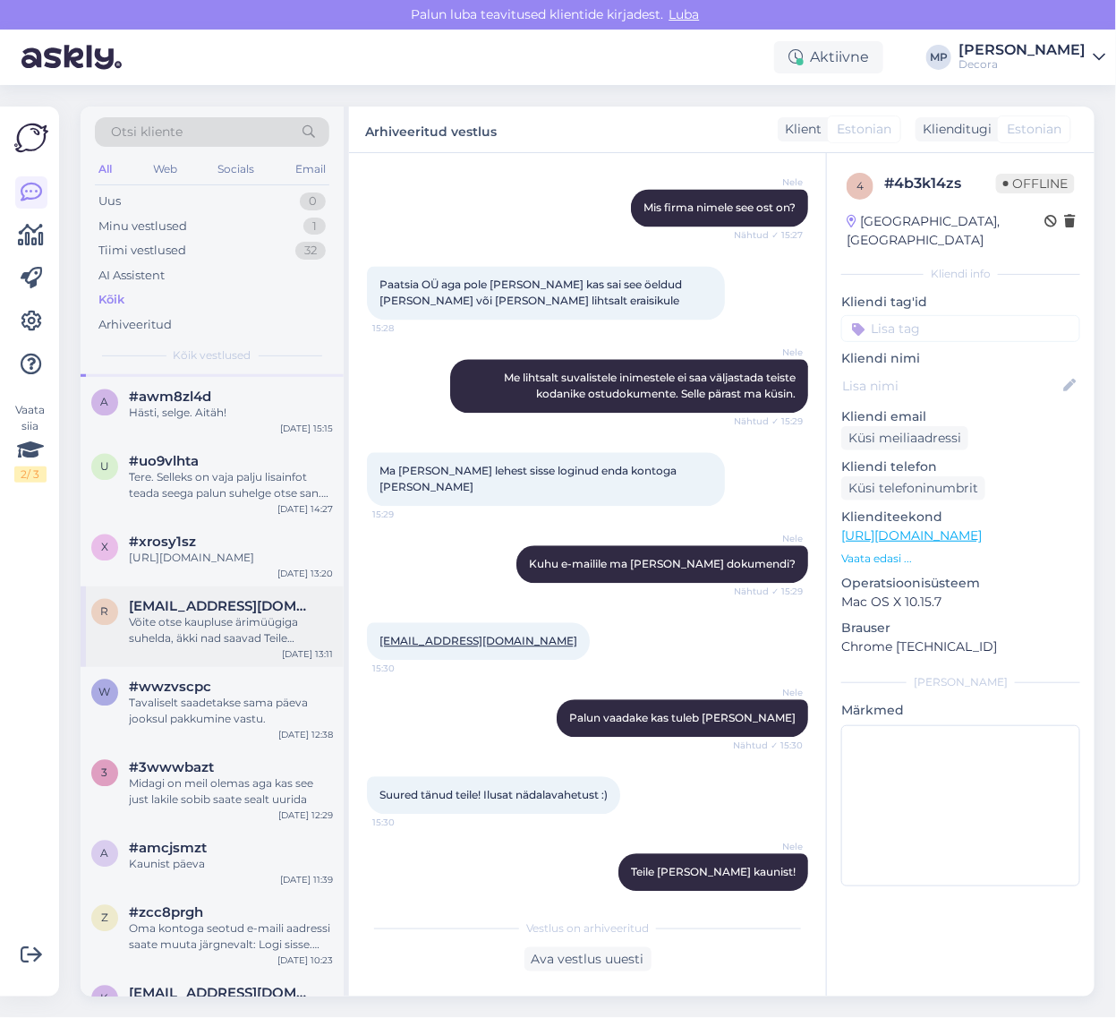
scroll to position [1119, 0]
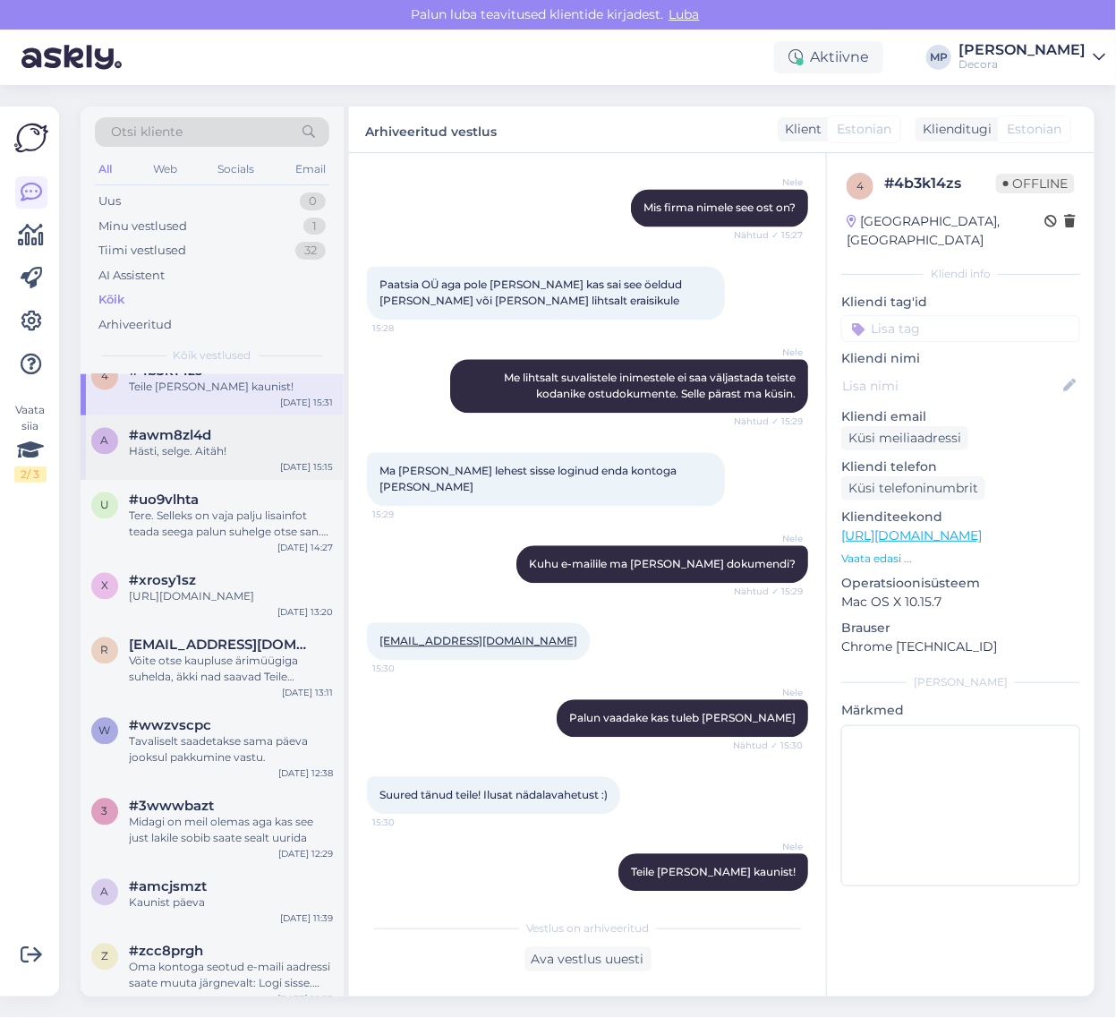
click at [201, 480] on div "a #awm8zl4d Hästi, selge. Aitäh! [DATE] 15:15" at bounding box center [212, 447] width 263 height 64
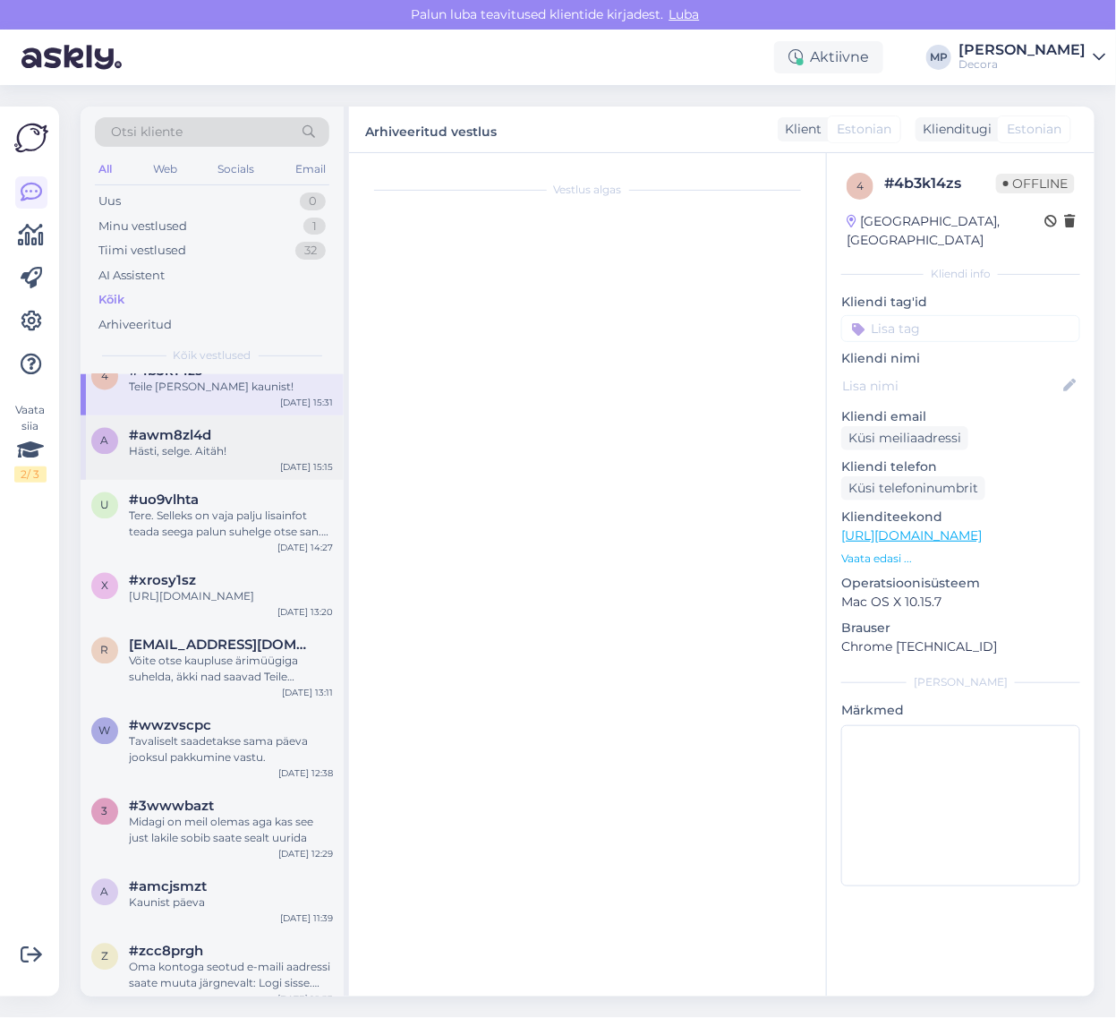
scroll to position [0, 0]
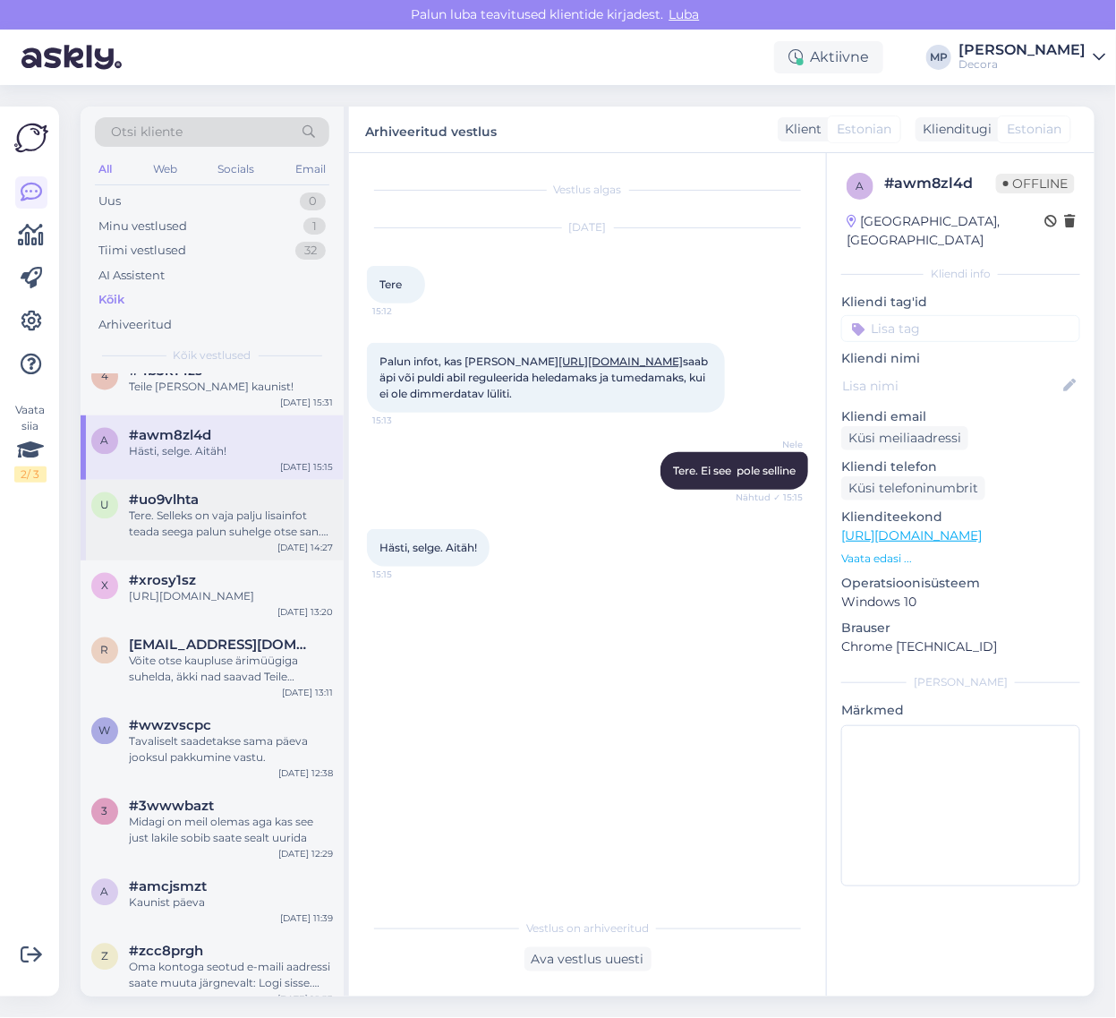
click at [209, 538] on div "Tere. Selleks on vaja palju lisainfot teada seega palun suhelge otse san. teh o…" at bounding box center [231, 524] width 204 height 32
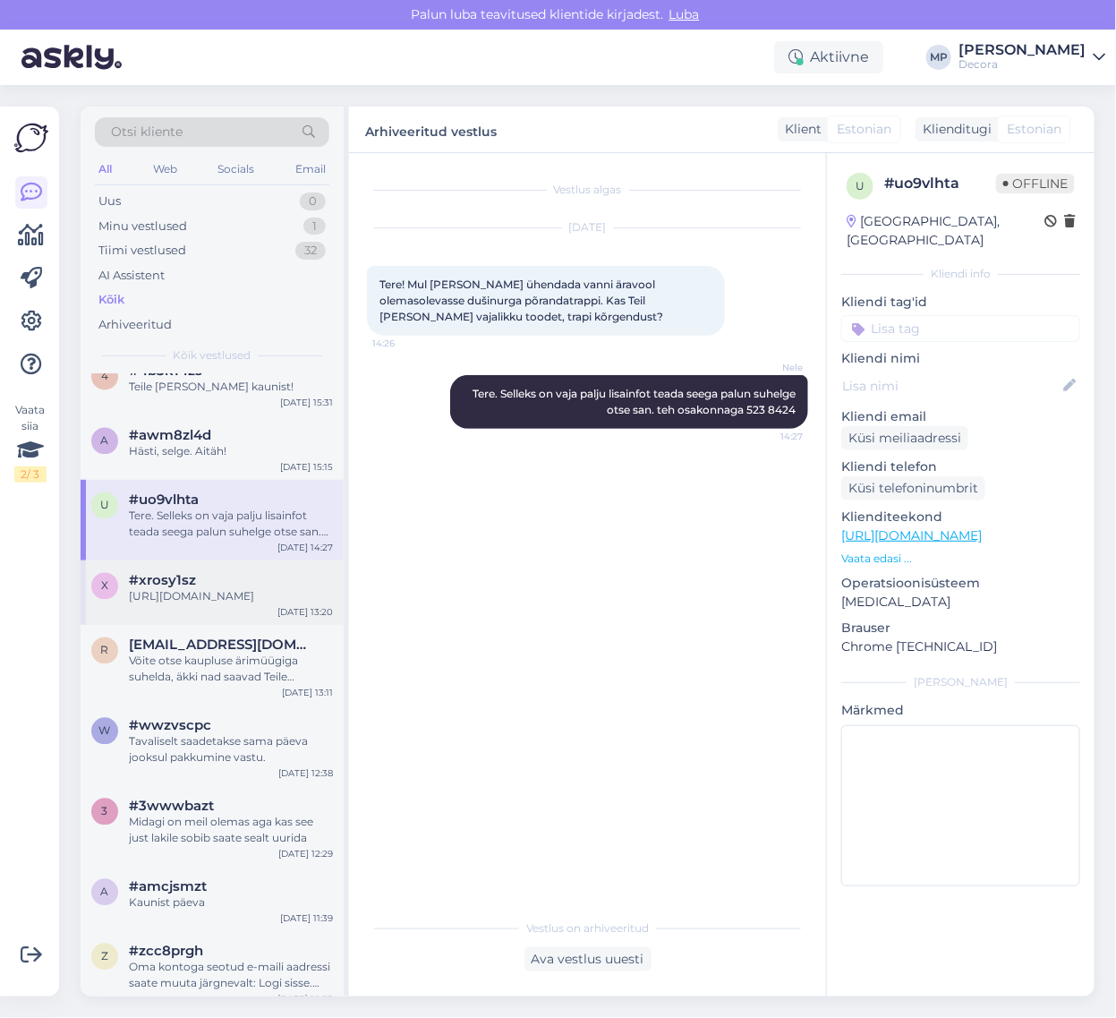
click at [182, 589] on span "#xrosy1sz" at bounding box center [162, 581] width 67 height 16
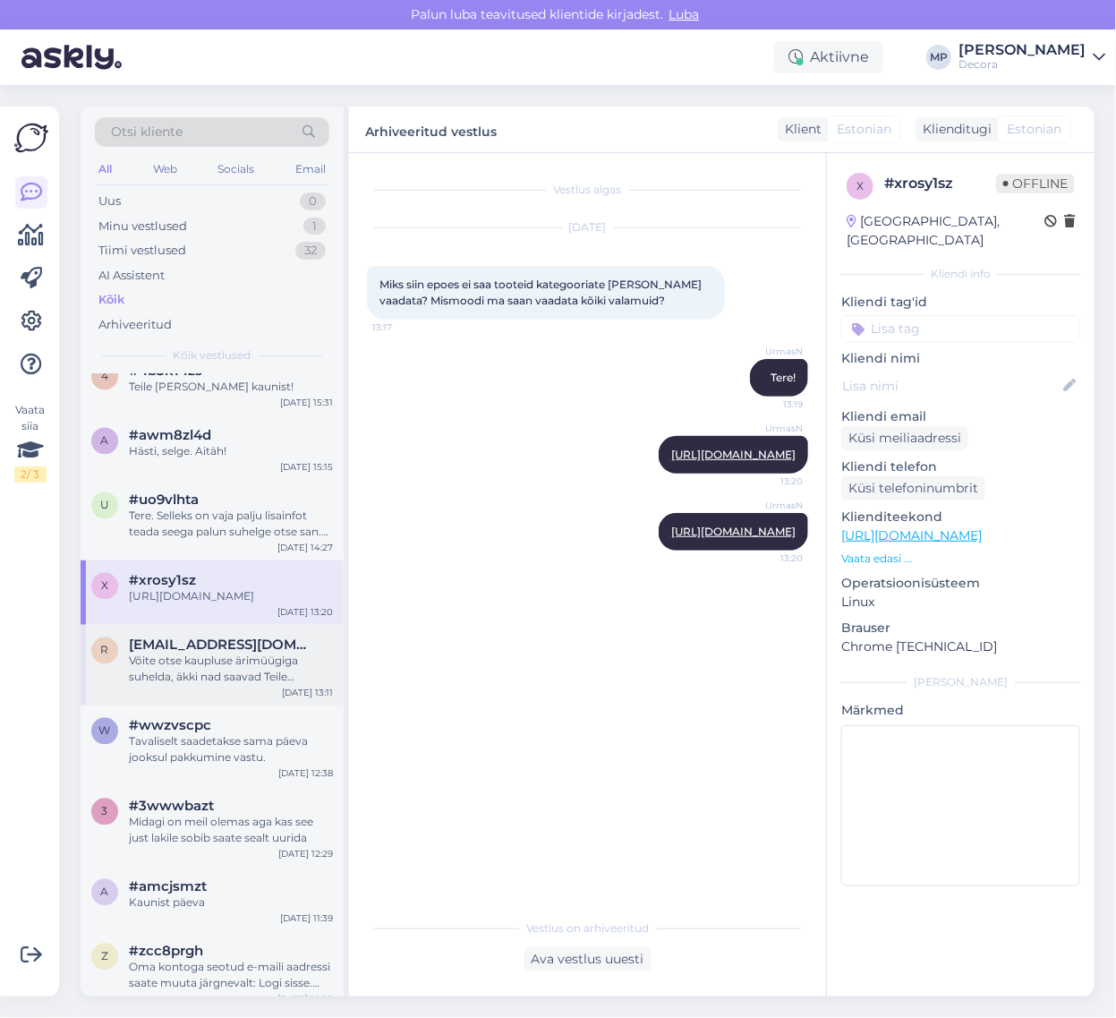
click at [175, 670] on div "Võite otse kaupluse ärimüügiga suhelda, äkki nad saavad Teile soodushinda pakku…" at bounding box center [231, 669] width 204 height 32
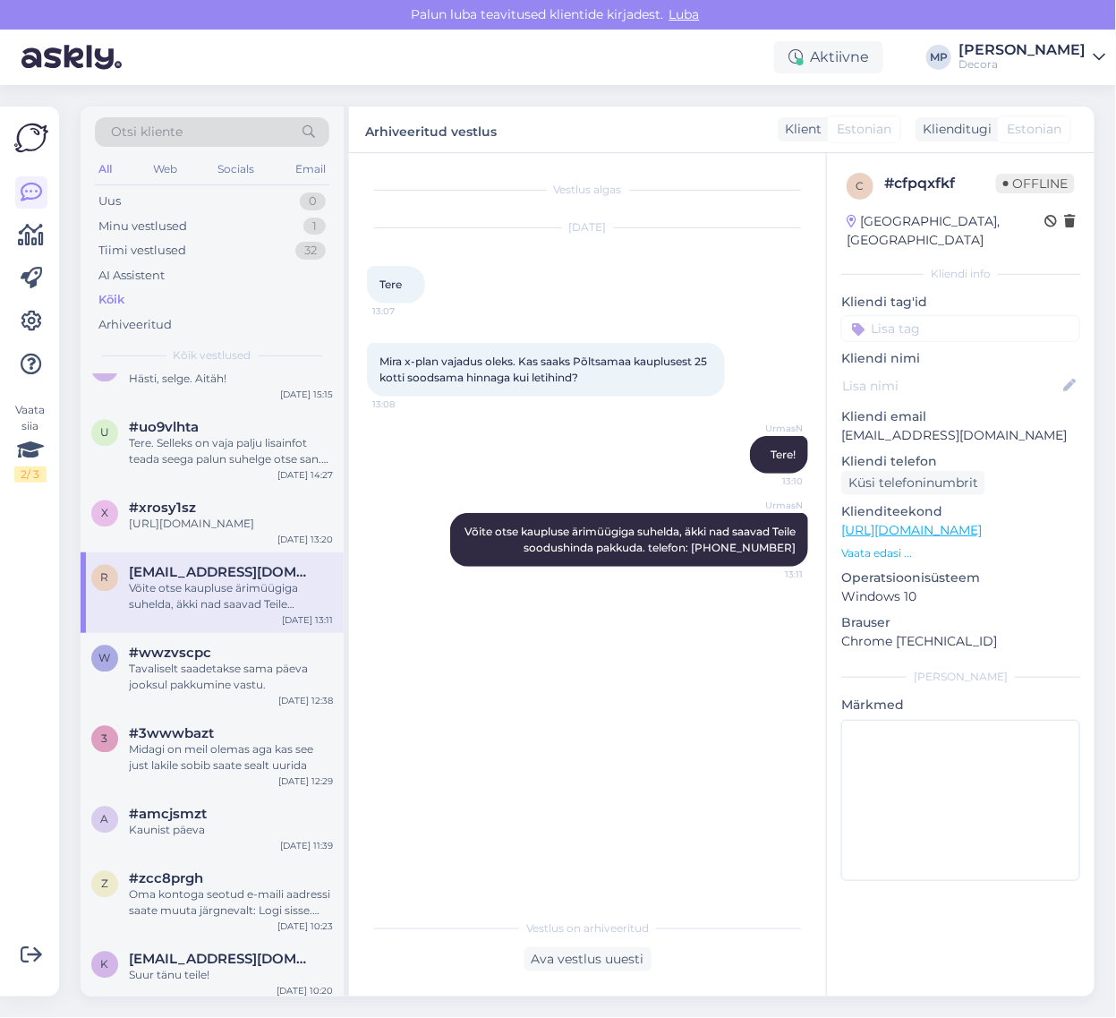
scroll to position [1231, 0]
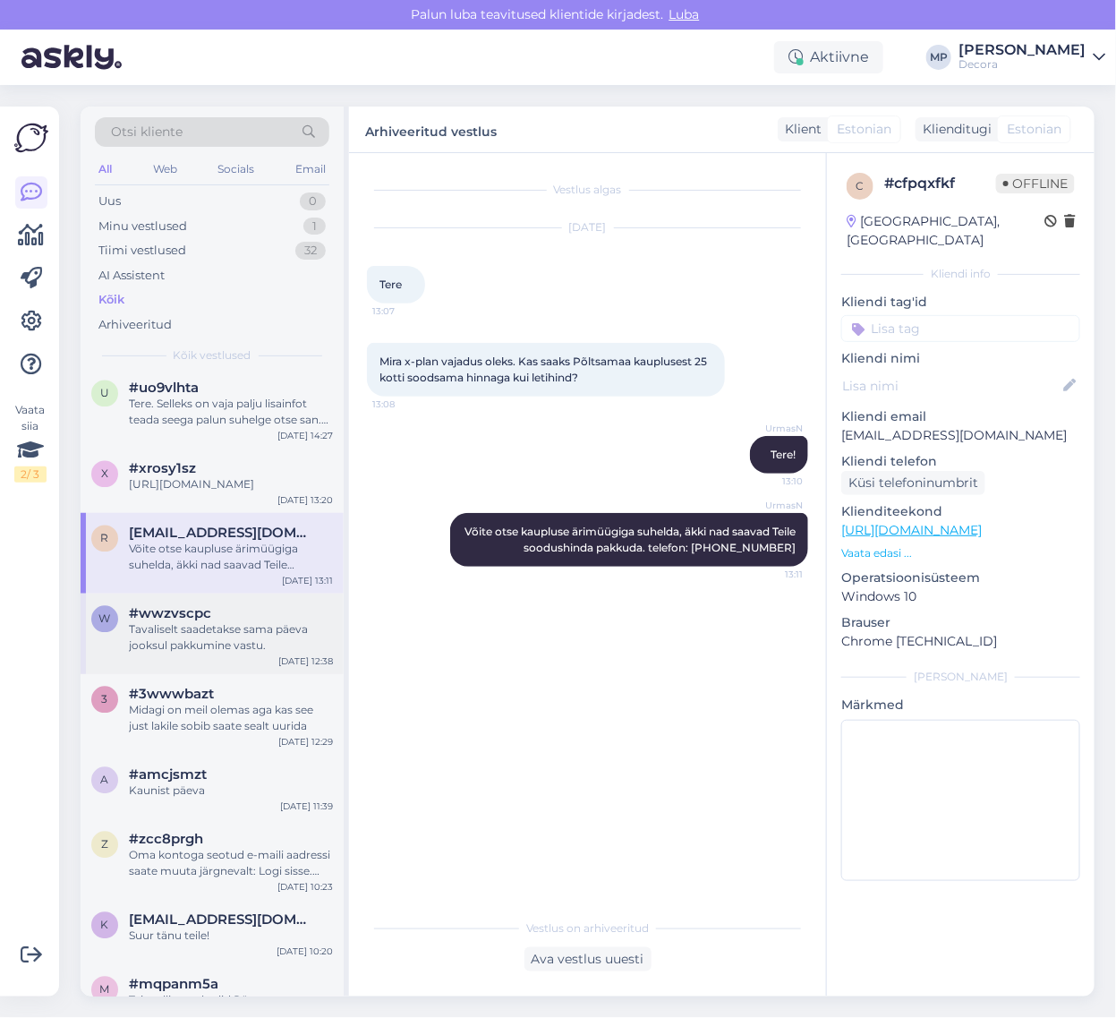
click at [190, 640] on div "Tavaliselt saadetakse sama päeva jooksul pakkumine vastu." at bounding box center [231, 638] width 204 height 32
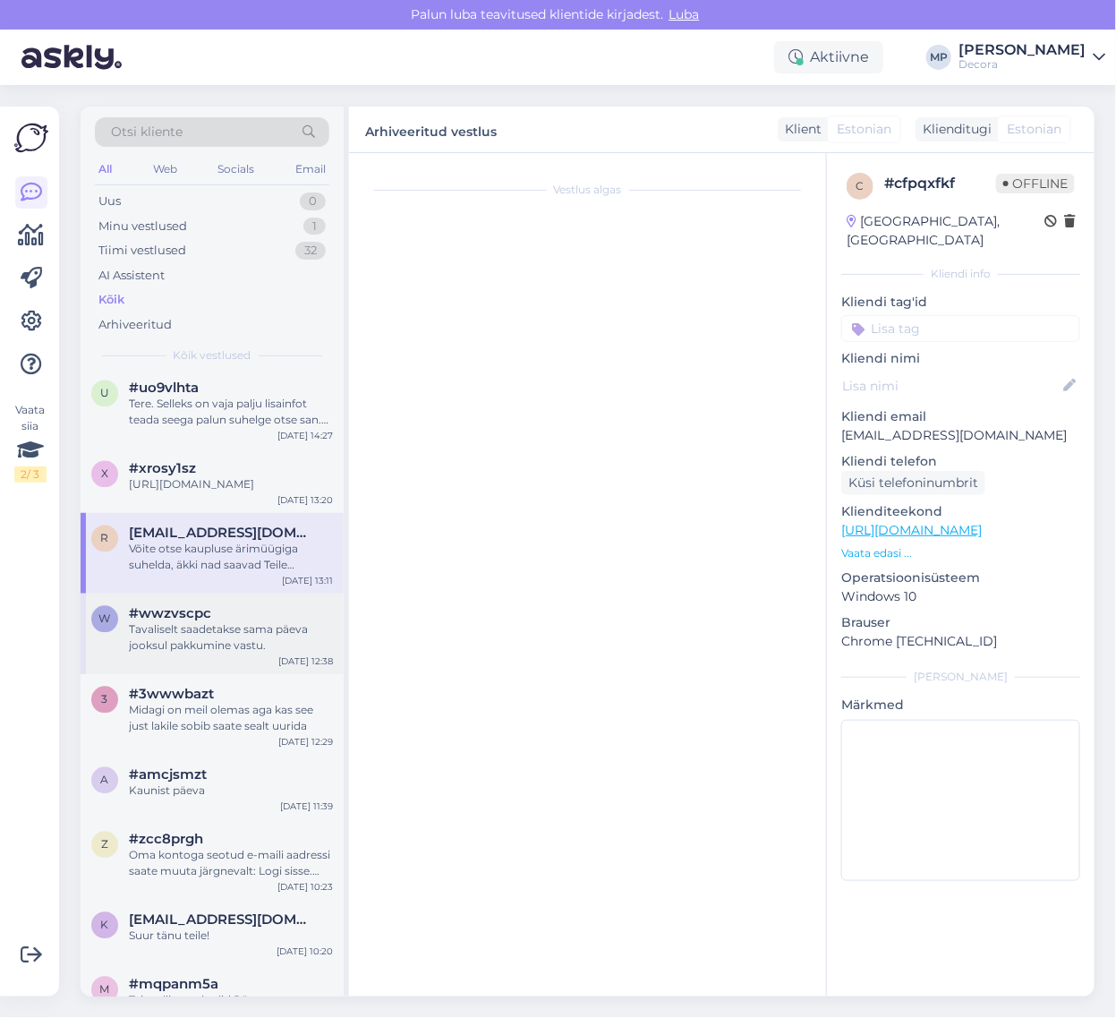
scroll to position [2642, 0]
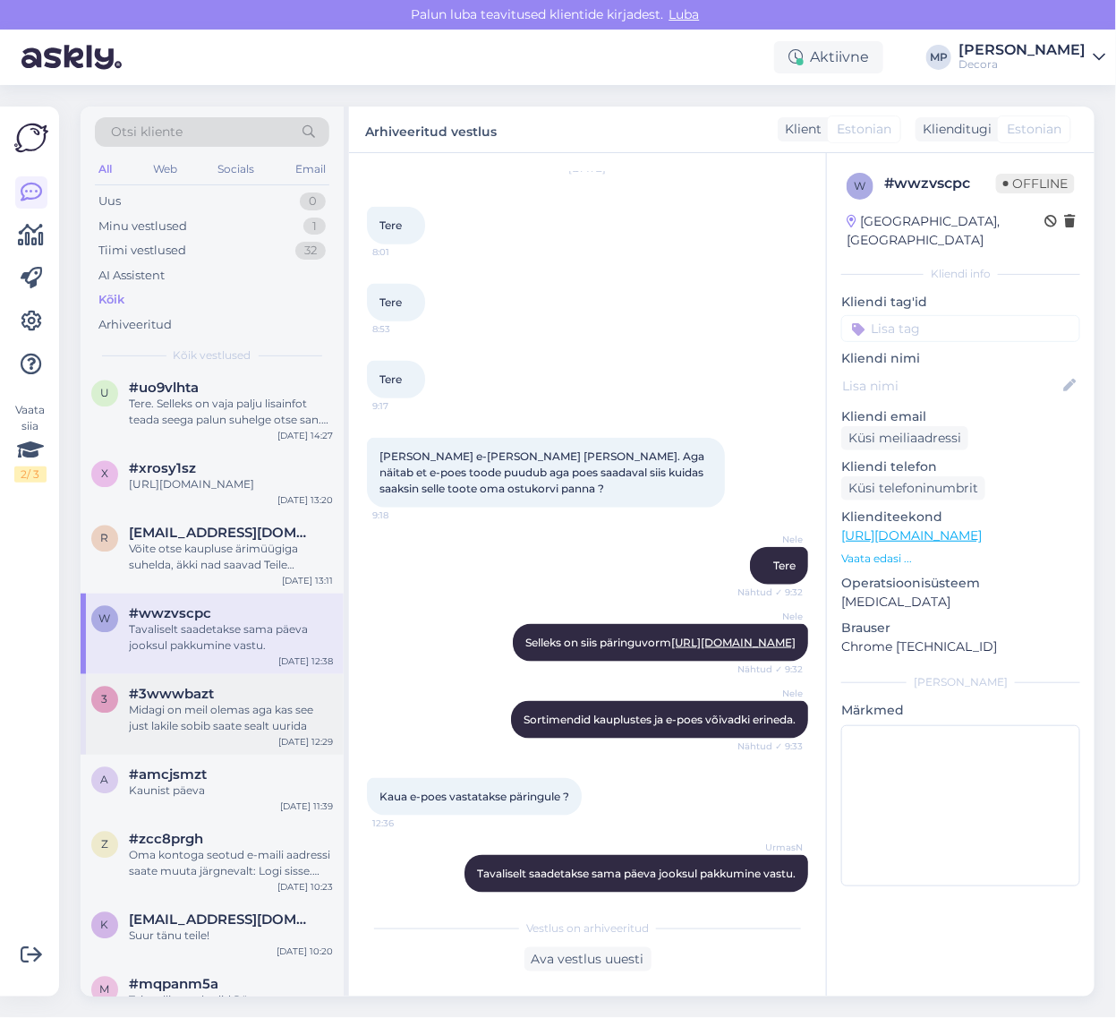
click at [211, 728] on div "Midagi on meil olemas aga kas see just lakile sobib saate sealt uurida" at bounding box center [231, 719] width 204 height 32
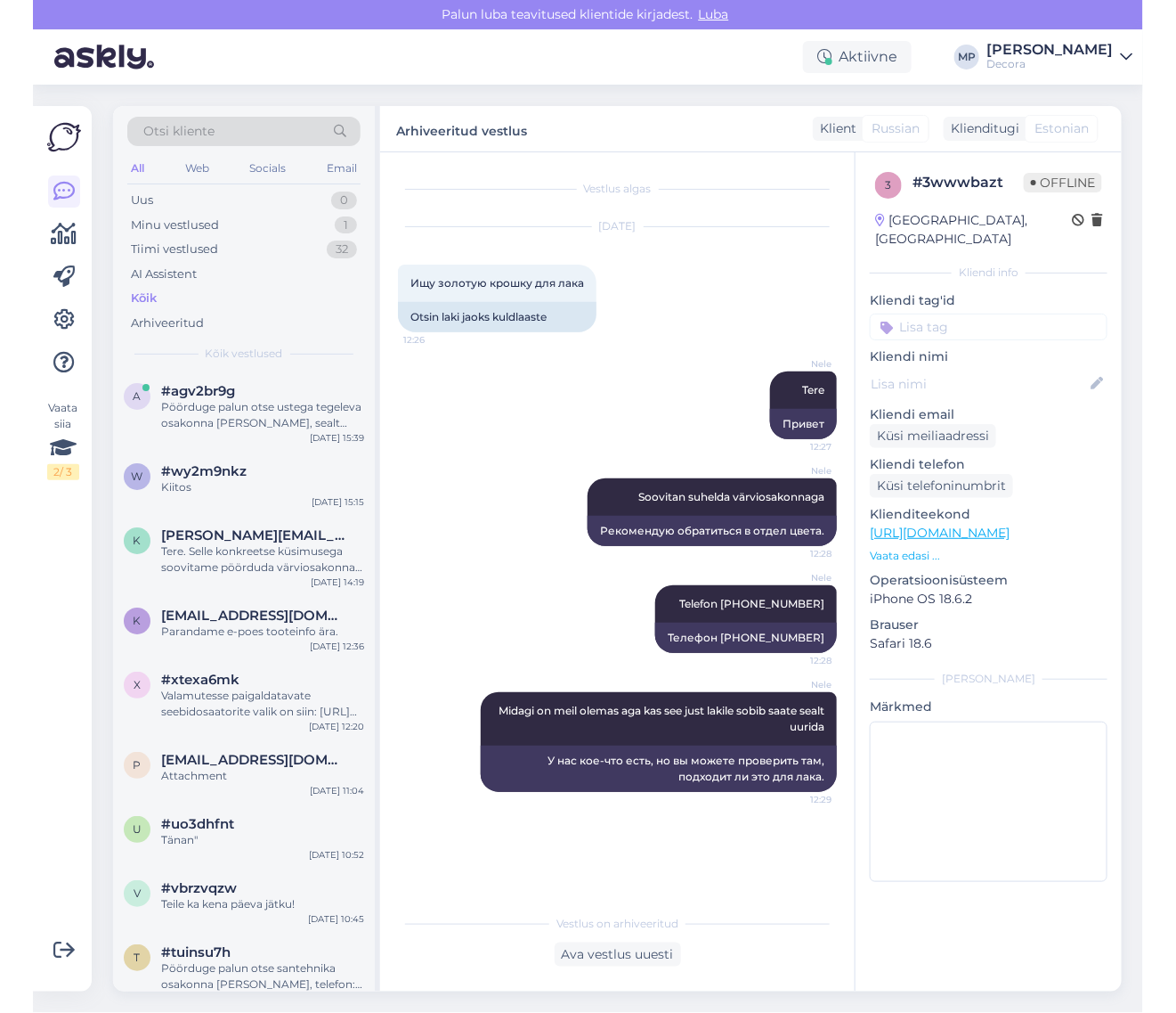
scroll to position [0, 0]
